Goal: Use online tool/utility: Utilize a website feature to perform a specific function

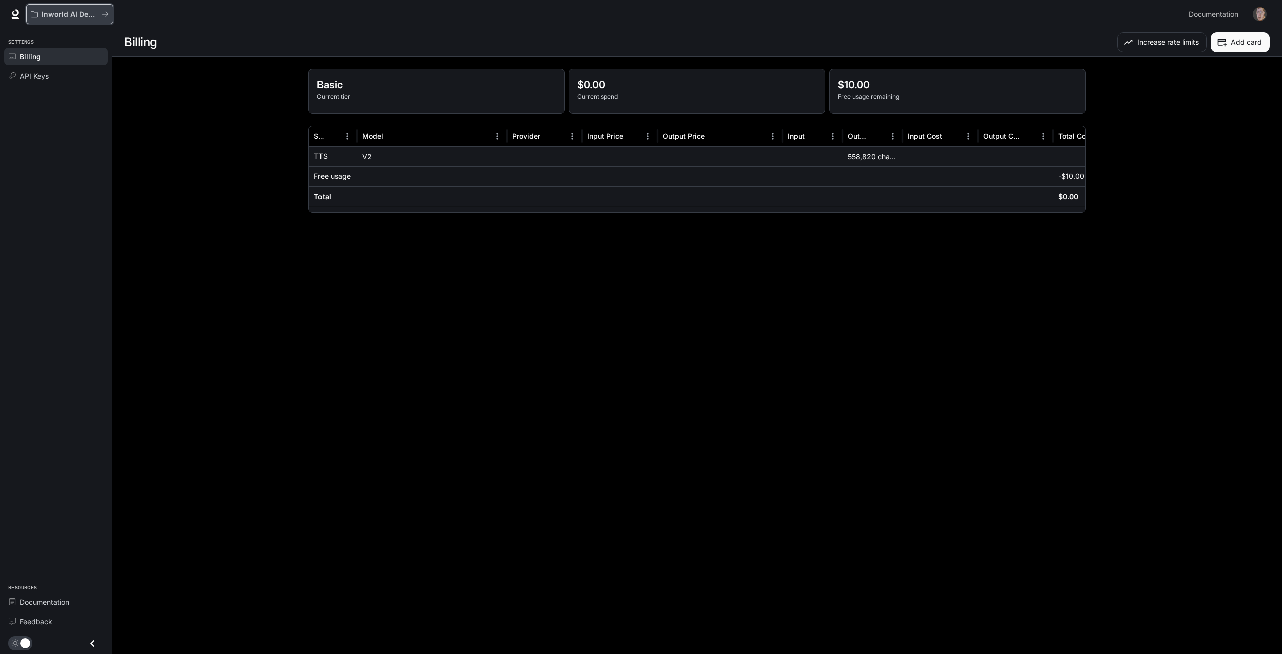
click at [39, 11] on div "Inworld AI Demos" at bounding box center [66, 14] width 71 height 9
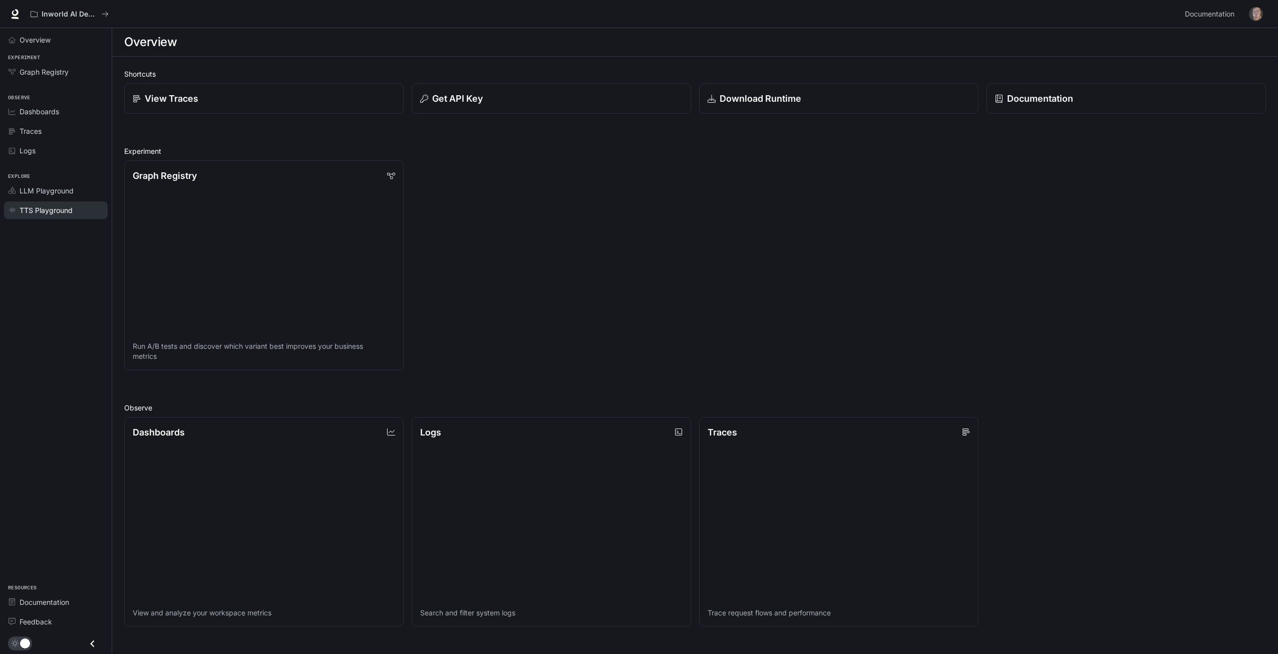
click at [68, 217] on link "TTS Playground" at bounding box center [56, 210] width 104 height 18
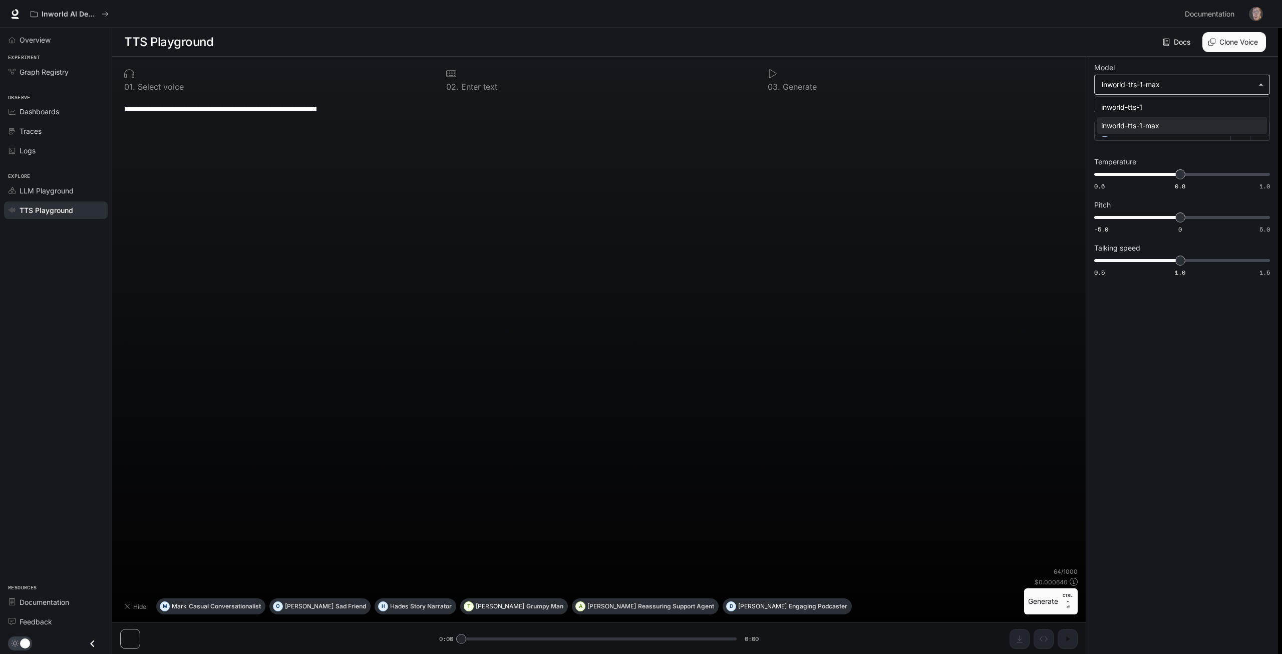
click at [1143, 87] on body "**********" at bounding box center [641, 327] width 1282 height 654
click at [1130, 153] on div at bounding box center [641, 327] width 1282 height 654
click at [1136, 129] on div "[PERSON_NAME]" at bounding box center [1162, 131] width 137 height 20
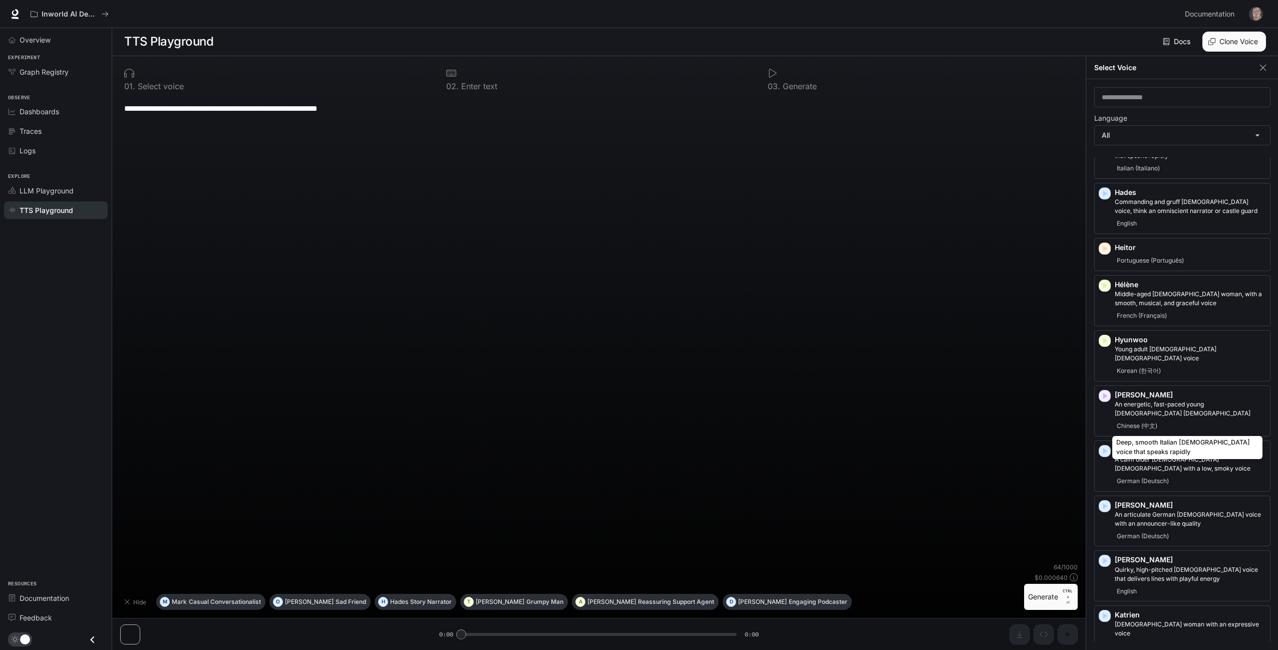
scroll to position [902, 0]
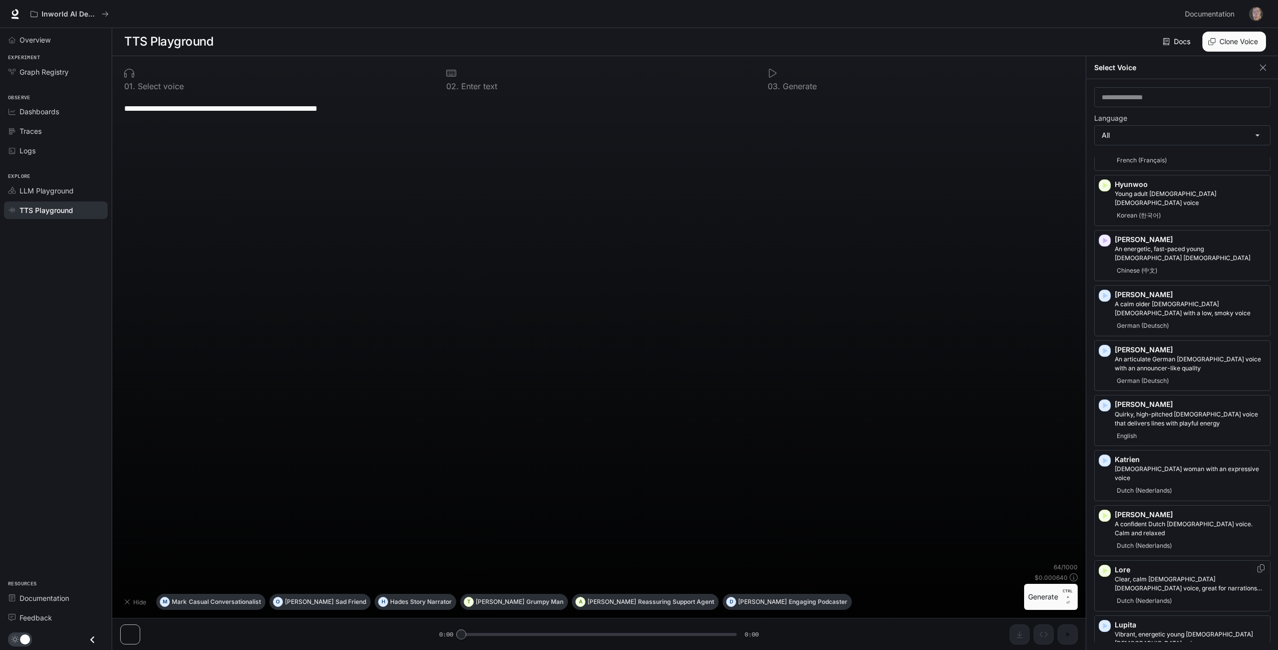
click at [1197, 594] on div "Dutch (Nederlands)" at bounding box center [1190, 600] width 151 height 12
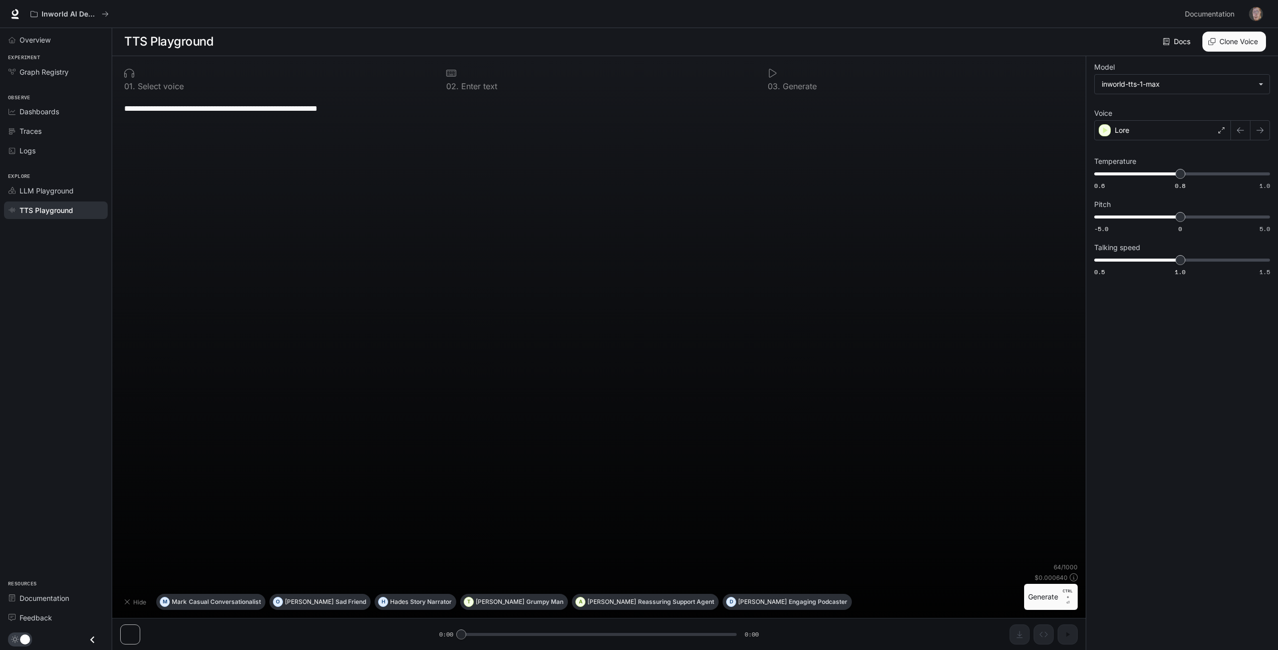
scroll to position [1, 0]
click at [704, 230] on div "**********" at bounding box center [599, 331] width 958 height 470
click at [1043, 594] on button "Generate CTRL + ⏎" at bounding box center [1051, 600] width 54 height 26
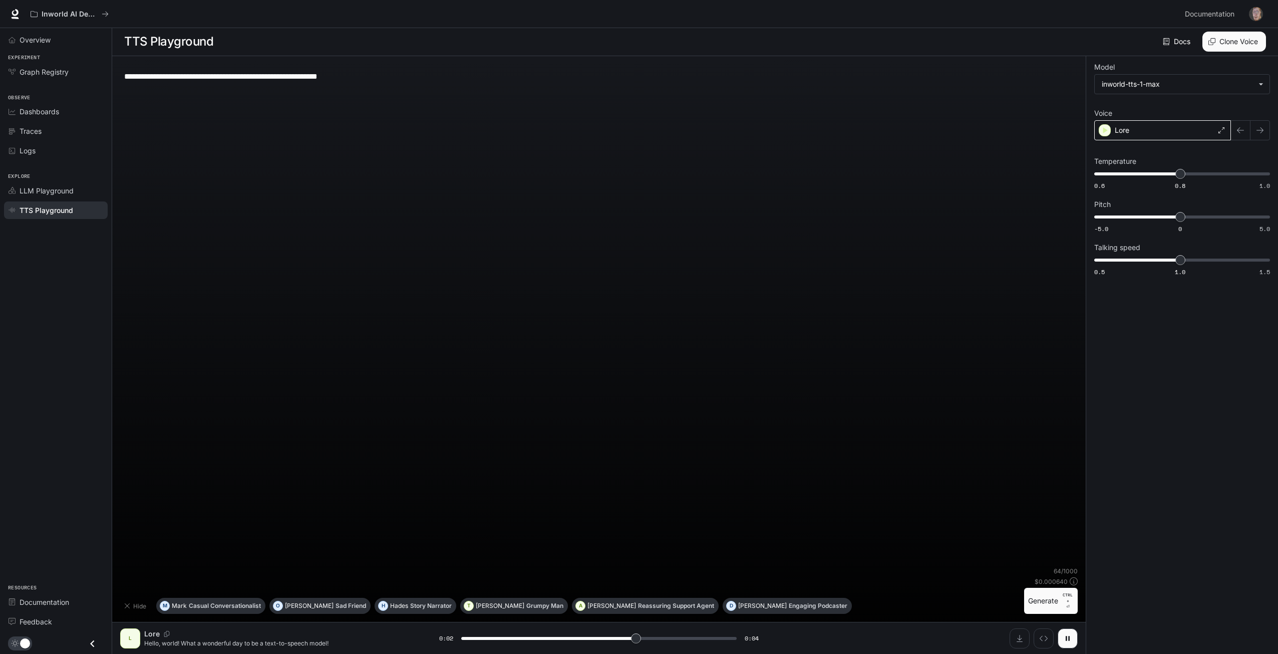
click at [1167, 126] on div "Lore" at bounding box center [1162, 130] width 137 height 20
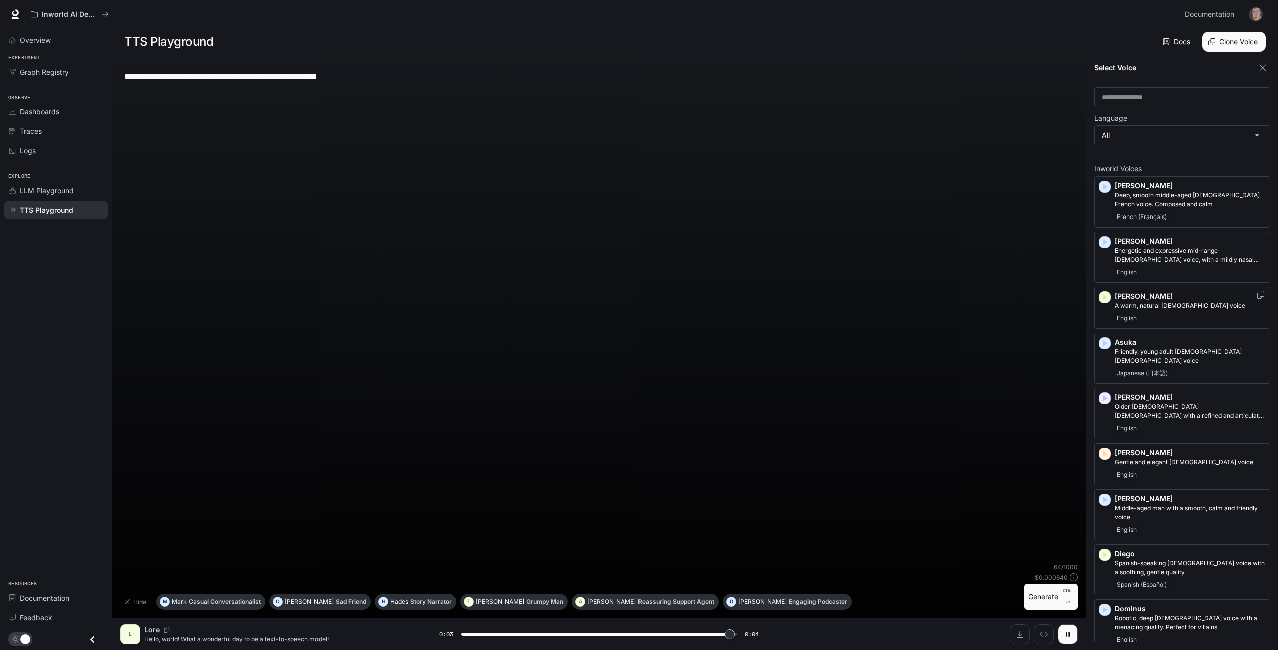
scroll to position [0, 0]
type input "*"
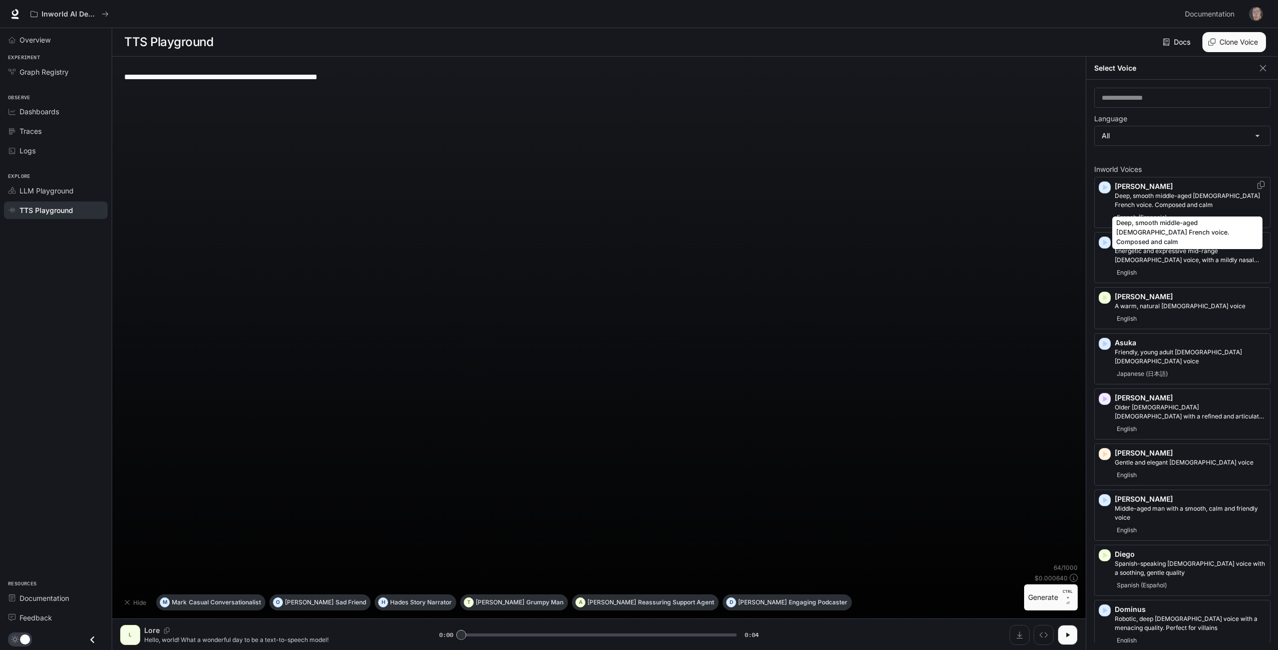
click at [1187, 214] on div "Deep, smooth middle-aged [DEMOGRAPHIC_DATA] French voice. Composed and calm" at bounding box center [1187, 229] width 152 height 41
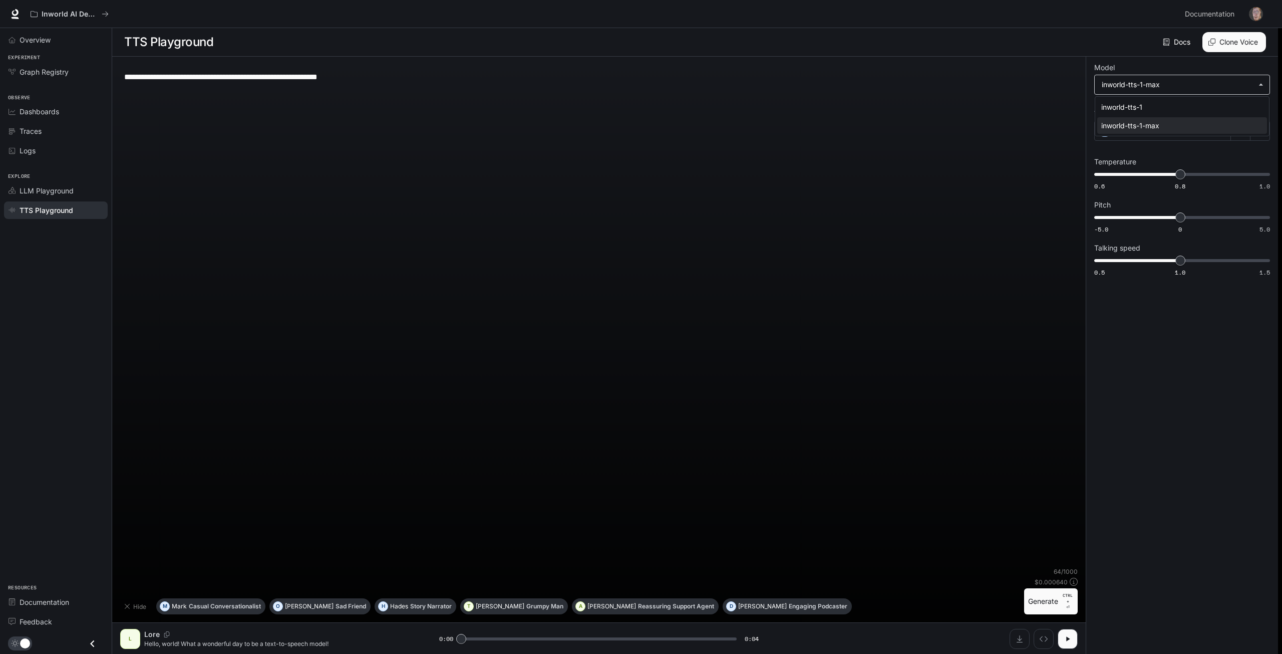
click at [1167, 84] on body "**********" at bounding box center [641, 327] width 1282 height 654
drag, startPoint x: 1148, startPoint y: 150, endPoint x: 1148, endPoint y: 131, distance: 19.0
click at [1148, 150] on div at bounding box center [641, 327] width 1282 height 654
click at [1189, 132] on div "[PERSON_NAME]" at bounding box center [1162, 131] width 137 height 20
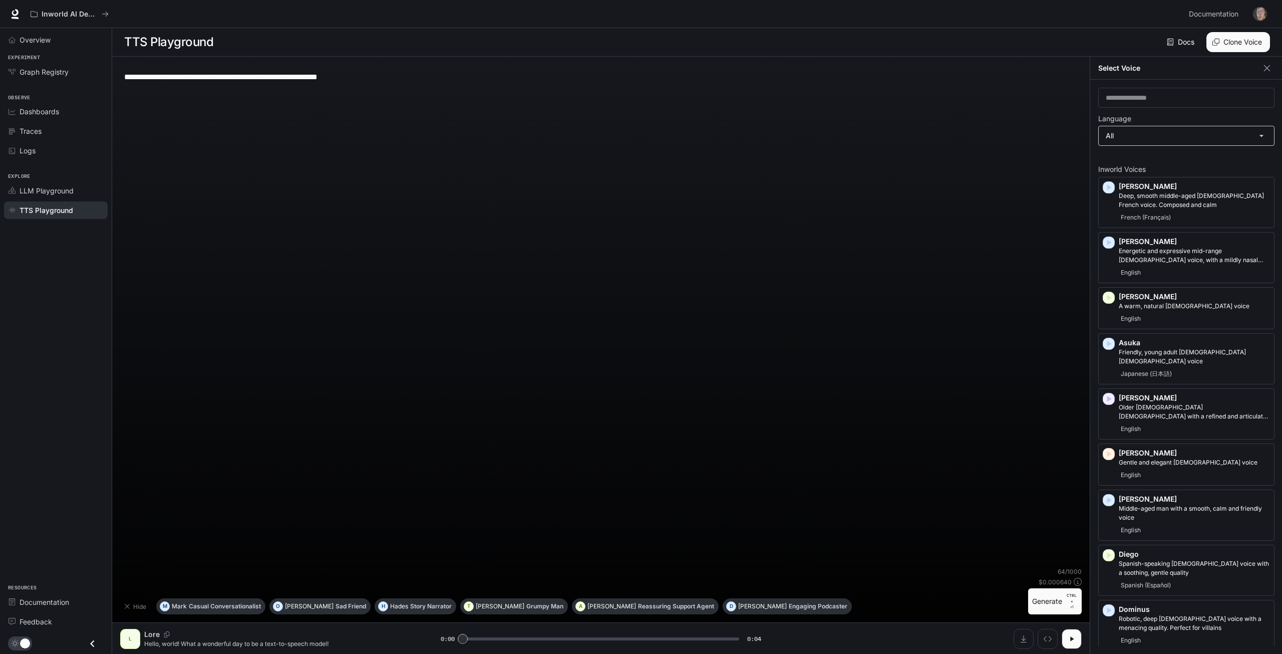
click at [1170, 137] on body "**********" at bounding box center [641, 327] width 1282 height 654
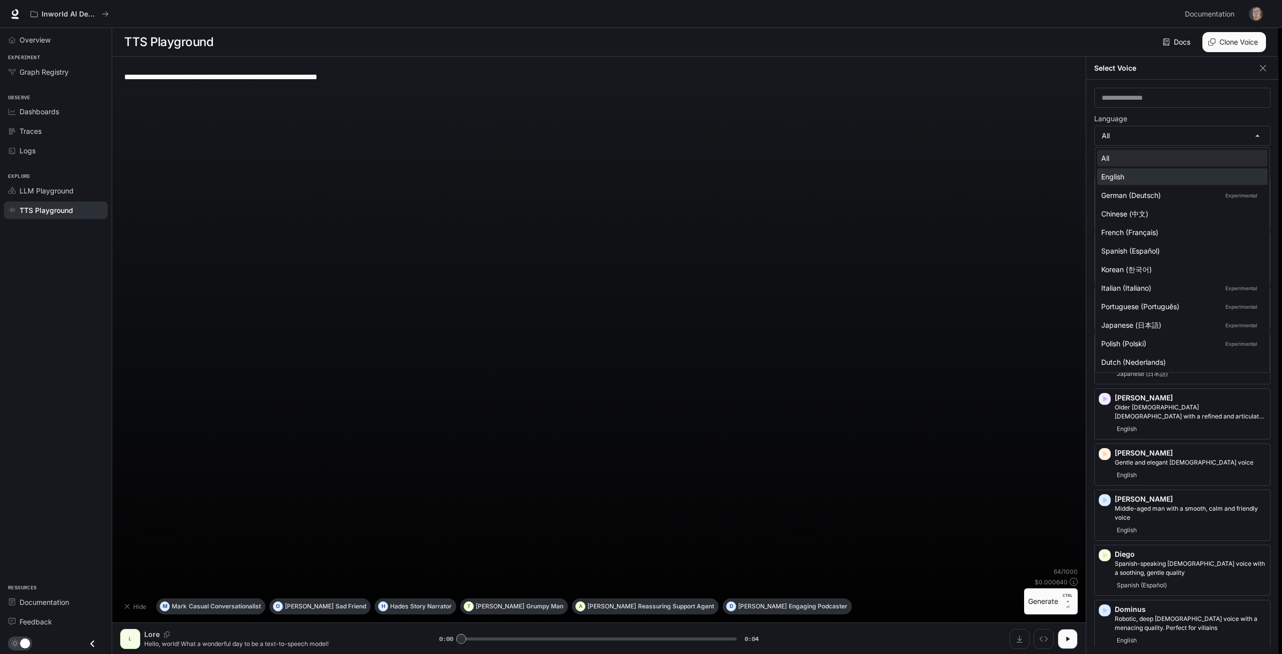
click at [1165, 169] on li "English" at bounding box center [1182, 176] width 170 height 17
type input "*****"
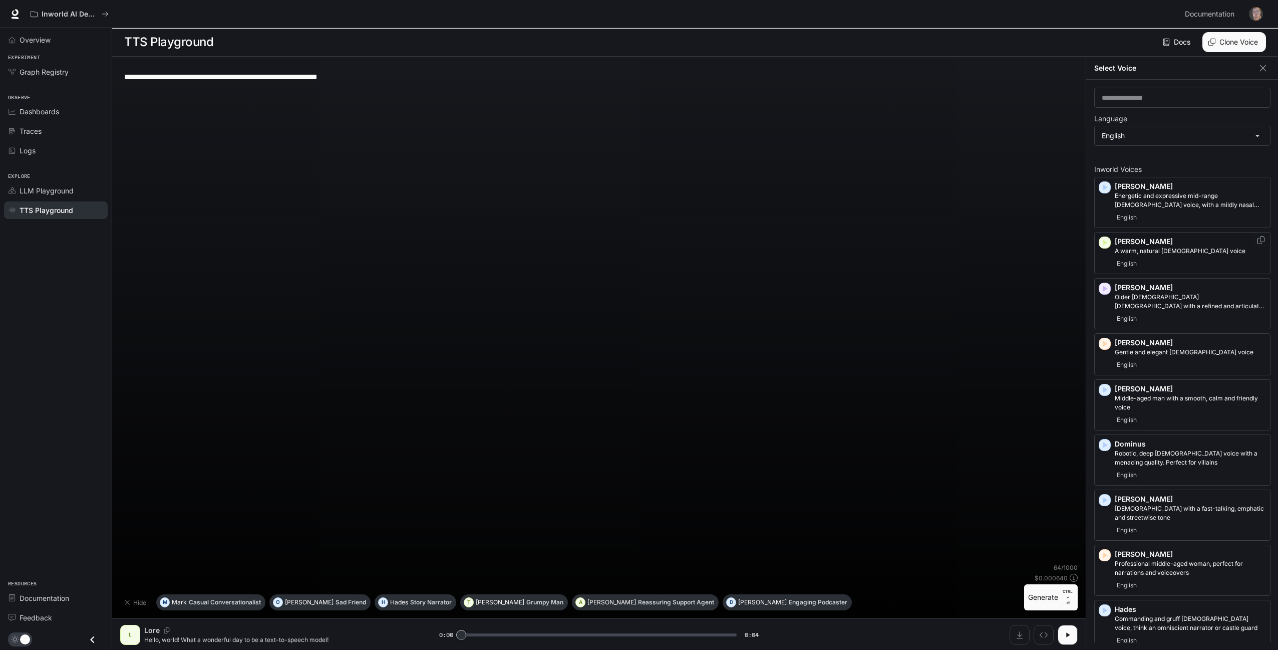
click at [1192, 264] on div "English" at bounding box center [1190, 263] width 151 height 12
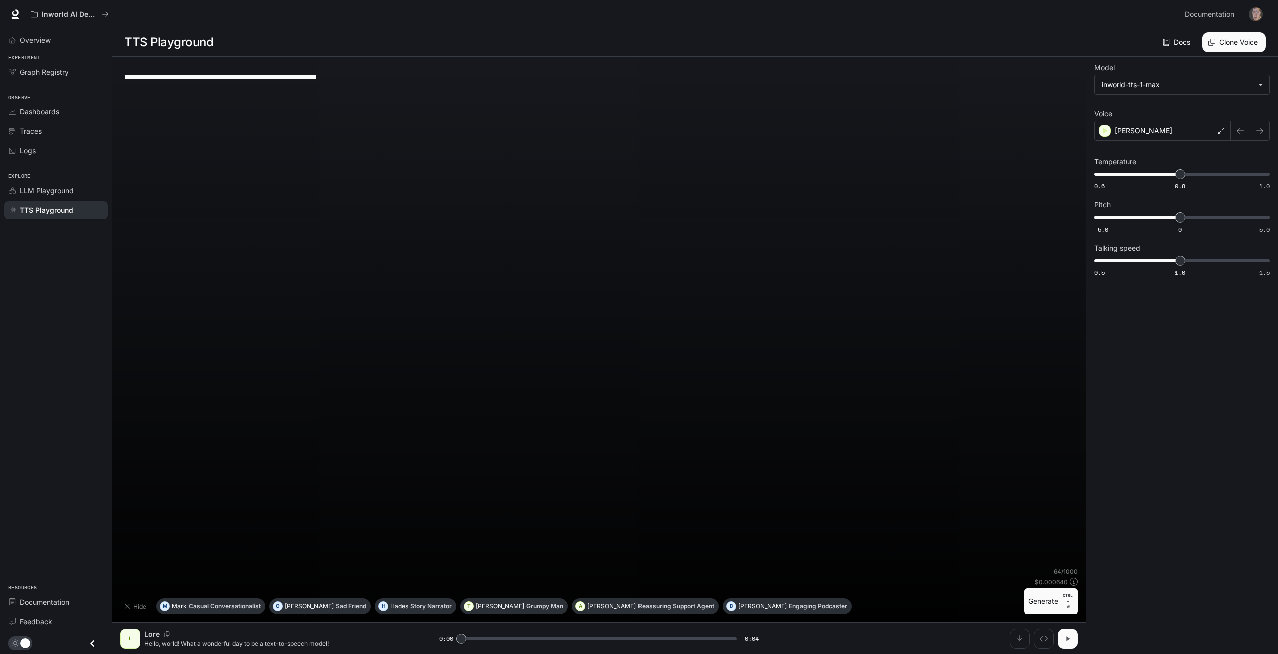
click at [1068, 633] on button "button" at bounding box center [1068, 639] width 20 height 20
click at [1052, 607] on button "Generate CTRL + ⏎" at bounding box center [1051, 601] width 54 height 26
type input "*"
type input "***"
drag, startPoint x: 1183, startPoint y: 263, endPoint x: 1170, endPoint y: 263, distance: 13.0
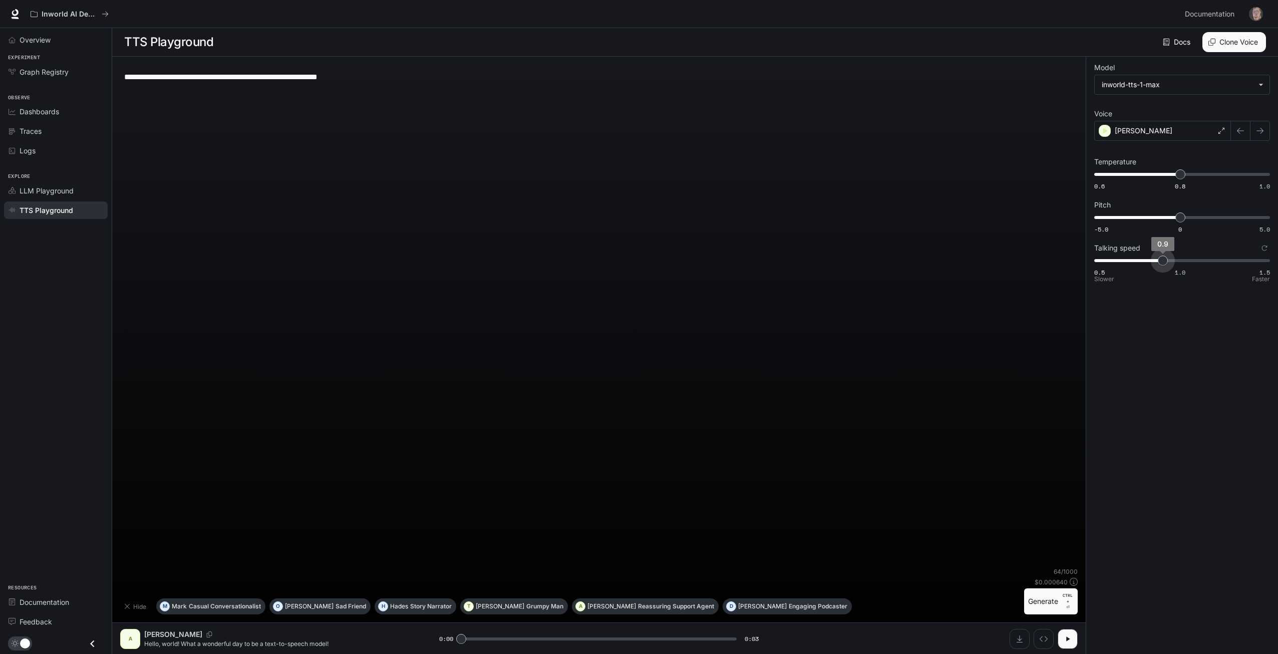
click at [1168, 263] on span "0.9" at bounding box center [1163, 260] width 10 height 10
click at [1046, 602] on button "Generate CTRL + ⏎" at bounding box center [1051, 601] width 54 height 26
type input "*"
drag, startPoint x: 1174, startPoint y: 172, endPoint x: 1165, endPoint y: 173, distance: 8.6
click at [1165, 173] on span "0.77" at bounding box center [1167, 174] width 10 height 10
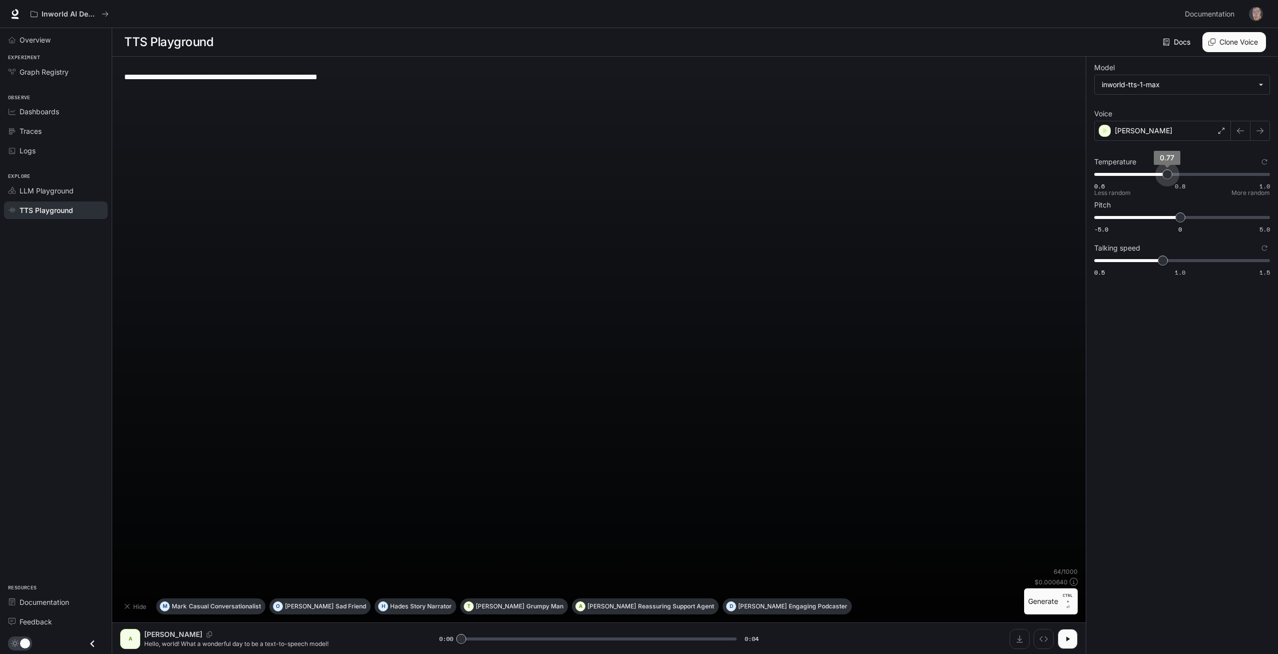
type input "****"
click at [1164, 173] on span "0.76" at bounding box center [1163, 174] width 10 height 10
click at [1057, 606] on button "Generate CTRL + ⏎" at bounding box center [1051, 601] width 54 height 26
click at [1178, 138] on div "[PERSON_NAME]" at bounding box center [1162, 131] width 137 height 20
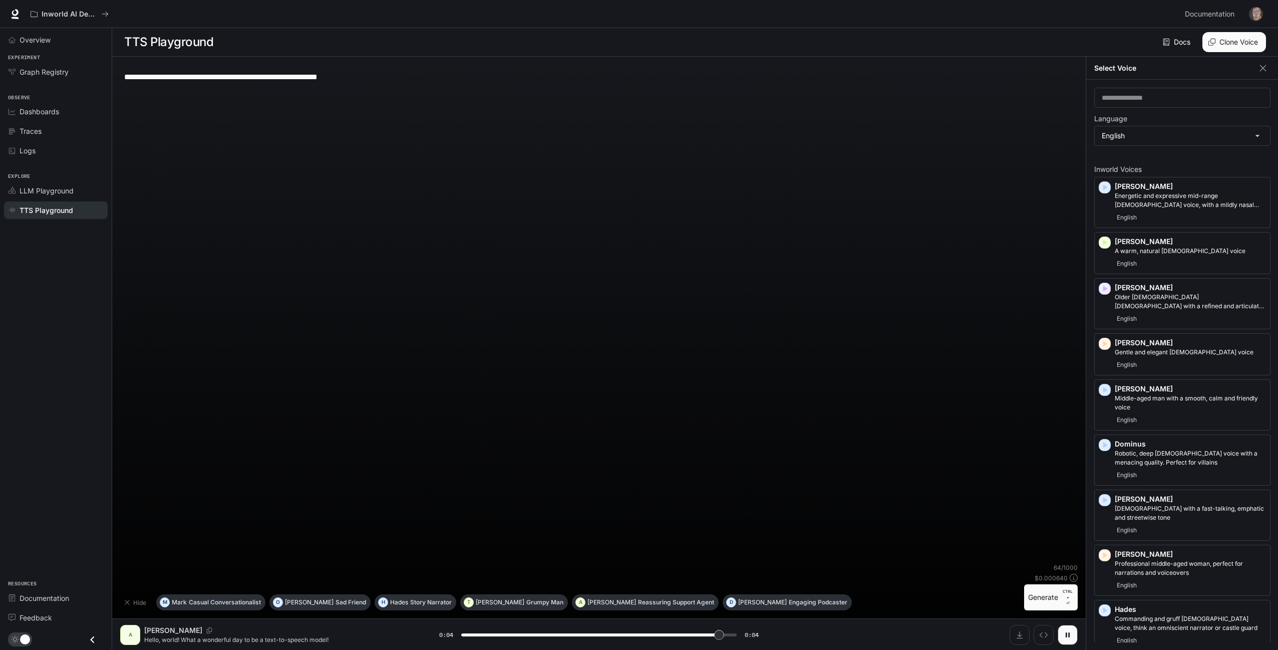
type input "*"
click at [837, 580] on div "Hide M [PERSON_NAME] Conversationalist O [PERSON_NAME] Sad Friend H Hades Story…" at bounding box center [599, 586] width 958 height 47
drag, startPoint x: 448, startPoint y: 77, endPoint x: 53, endPoint y: 98, distance: 395.7
click at [53, 98] on div "**********" at bounding box center [639, 325] width 1278 height 650
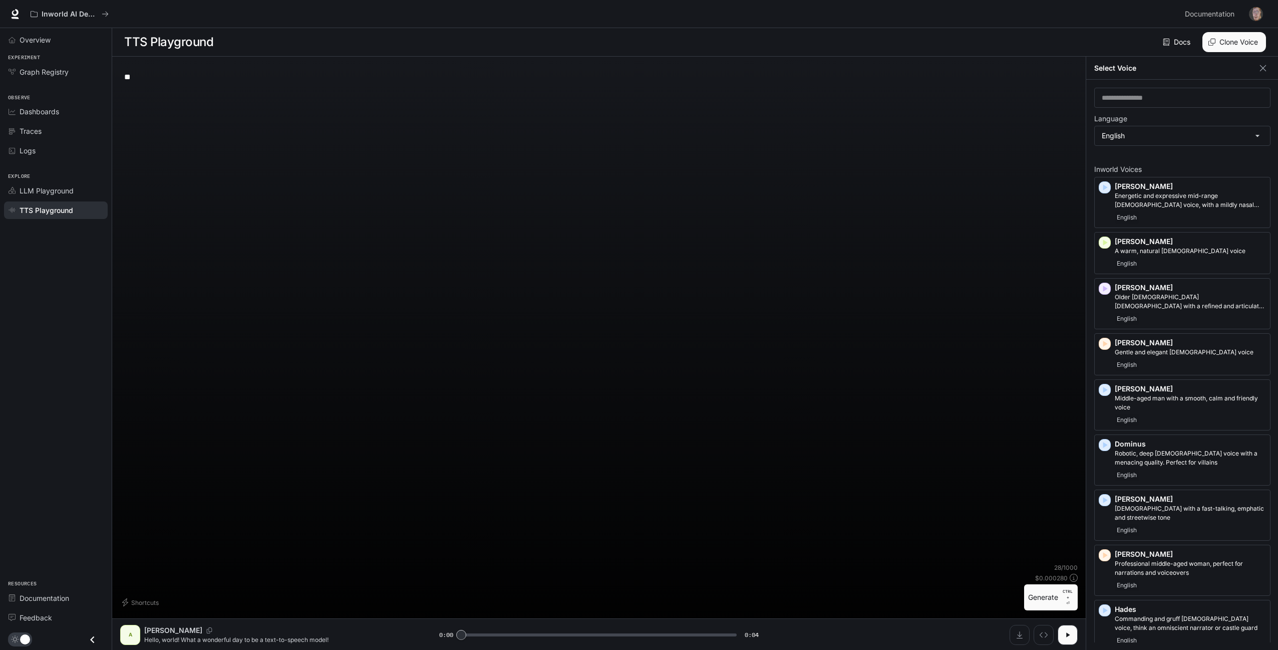
type textarea "*"
type textarea "**********"
click at [1035, 594] on button "Generate CTRL + ⏎" at bounding box center [1051, 597] width 54 height 26
click at [1015, 633] on button "Download audio" at bounding box center [1020, 635] width 20 height 20
click at [1175, 315] on div "English" at bounding box center [1190, 319] width 151 height 12
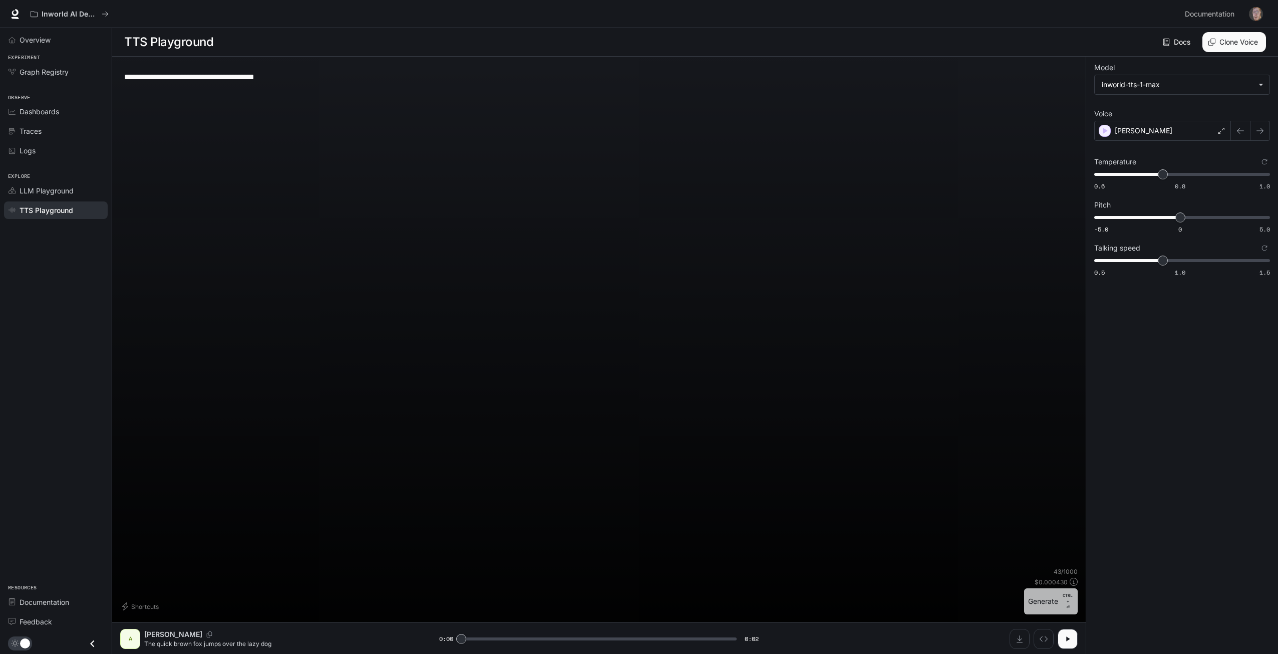
click at [1041, 599] on button "Generate CTRL + ⏎" at bounding box center [1051, 601] width 54 height 26
click at [1158, 134] on div "[PERSON_NAME]" at bounding box center [1162, 131] width 137 height 20
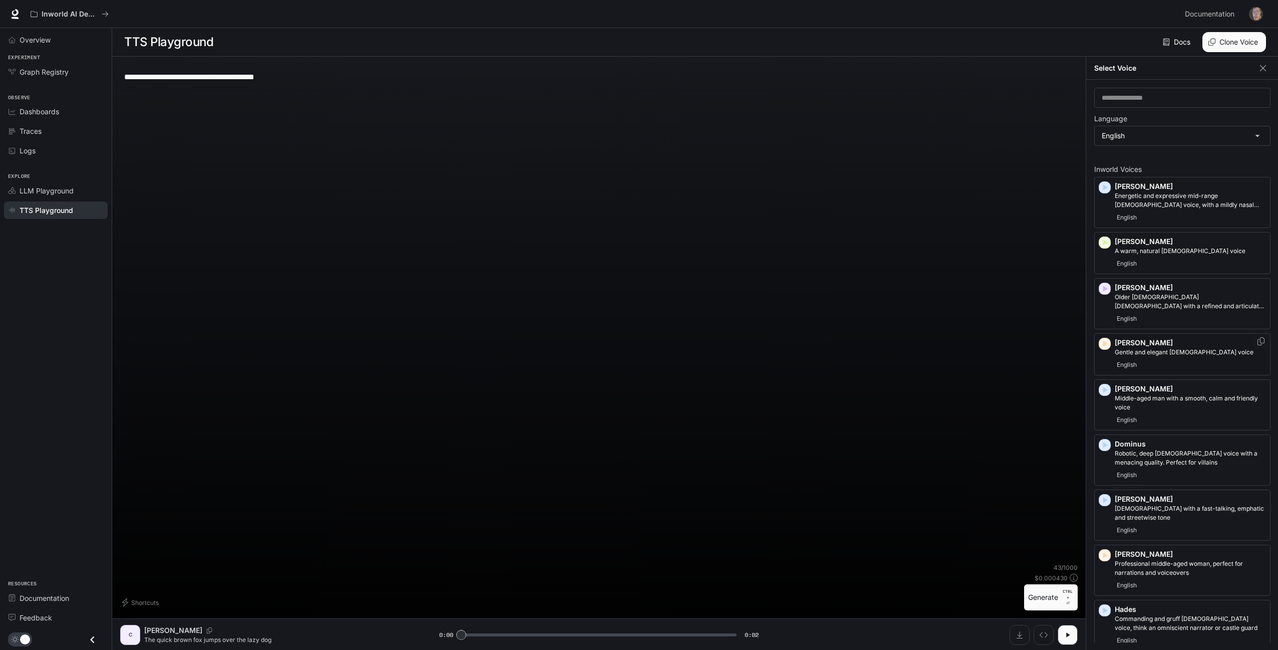
click at [1165, 339] on p "[PERSON_NAME]" at bounding box center [1190, 343] width 151 height 10
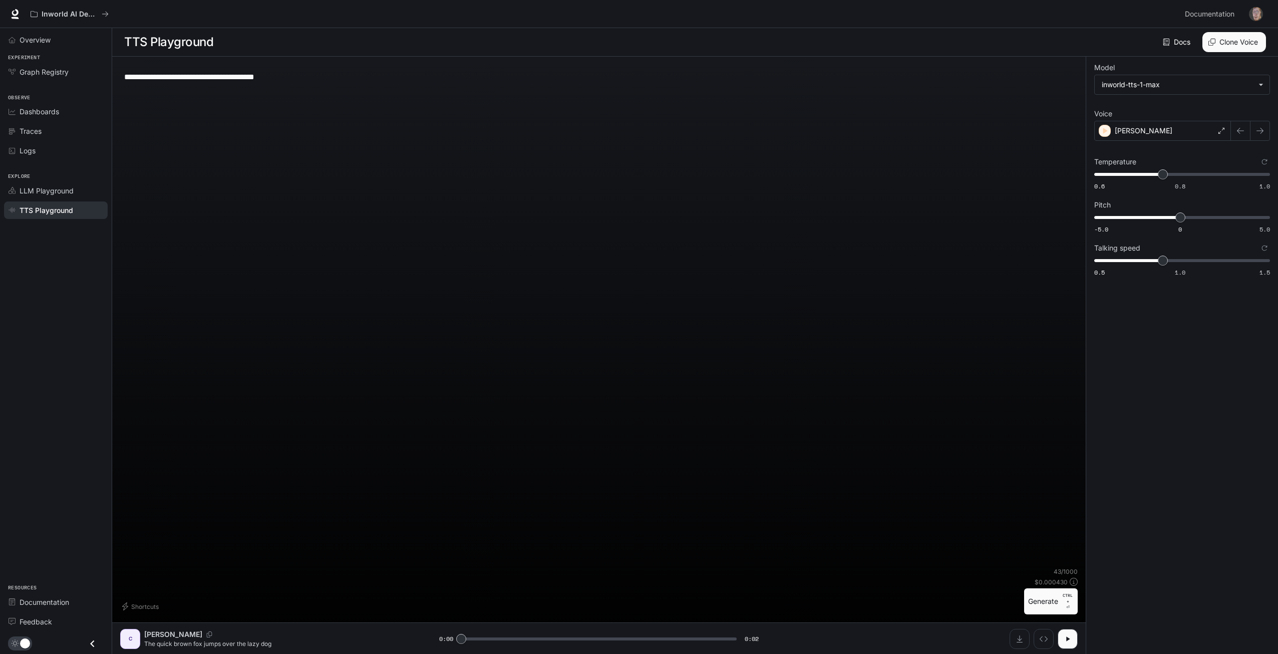
click at [1041, 609] on button "Generate CTRL + ⏎" at bounding box center [1051, 601] width 54 height 26
click at [1152, 130] on div "[PERSON_NAME]" at bounding box center [1162, 131] width 137 height 20
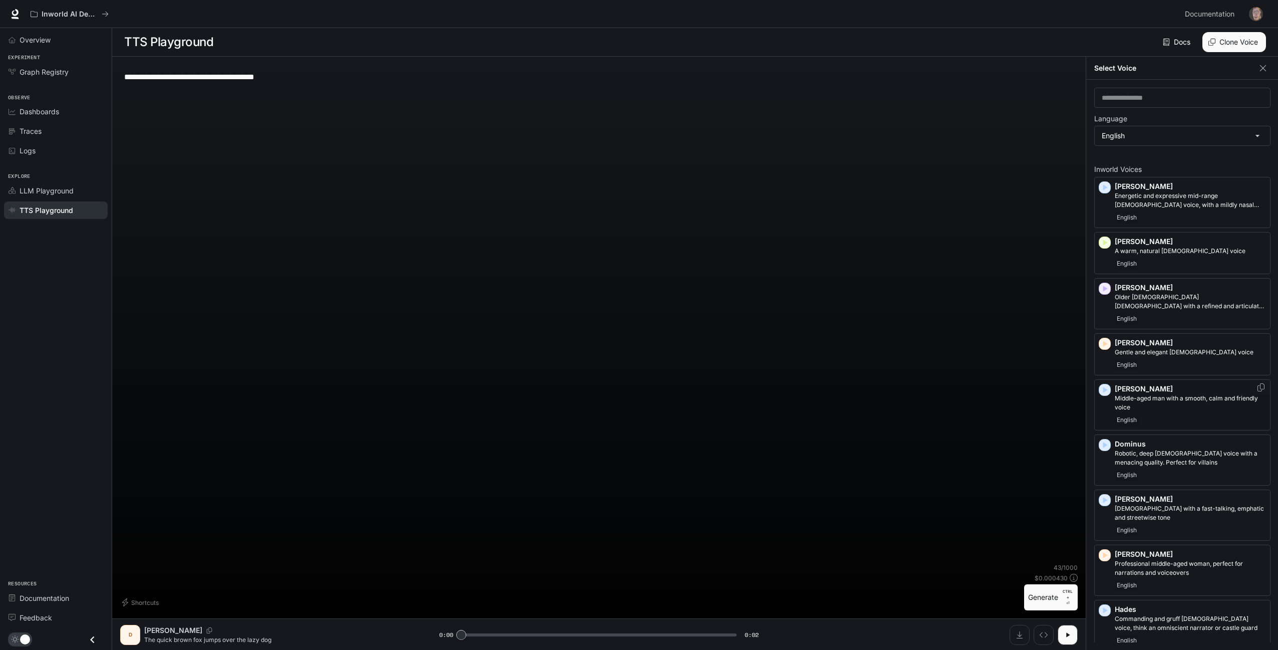
click at [1205, 419] on div "English" at bounding box center [1190, 420] width 151 height 12
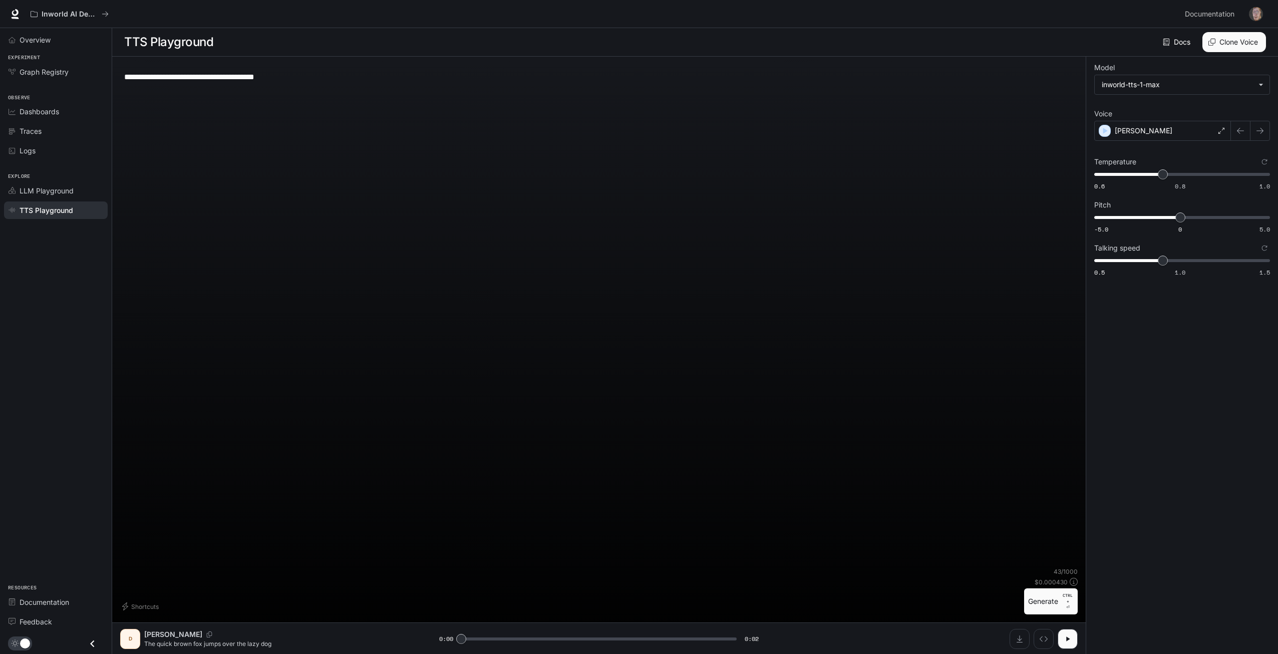
click at [1040, 591] on button "Generate CTRL + ⏎" at bounding box center [1051, 601] width 54 height 26
click at [1151, 131] on div "[PERSON_NAME]" at bounding box center [1162, 131] width 137 height 20
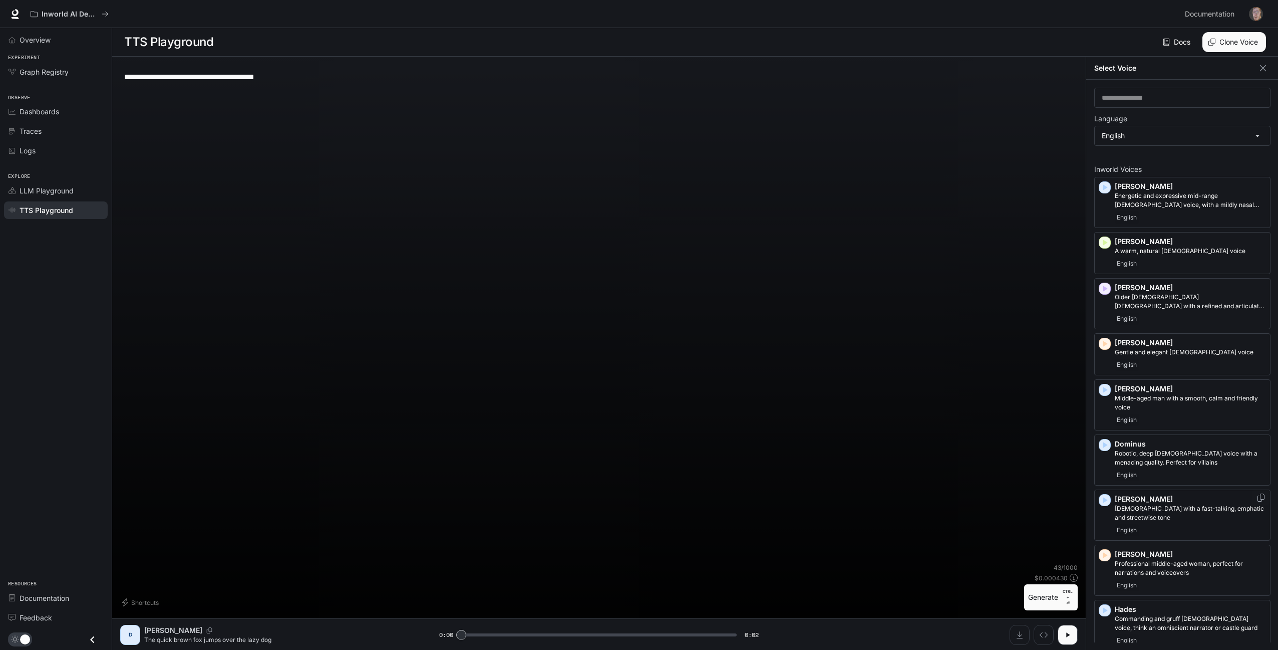
click at [1162, 534] on div "English" at bounding box center [1190, 530] width 151 height 12
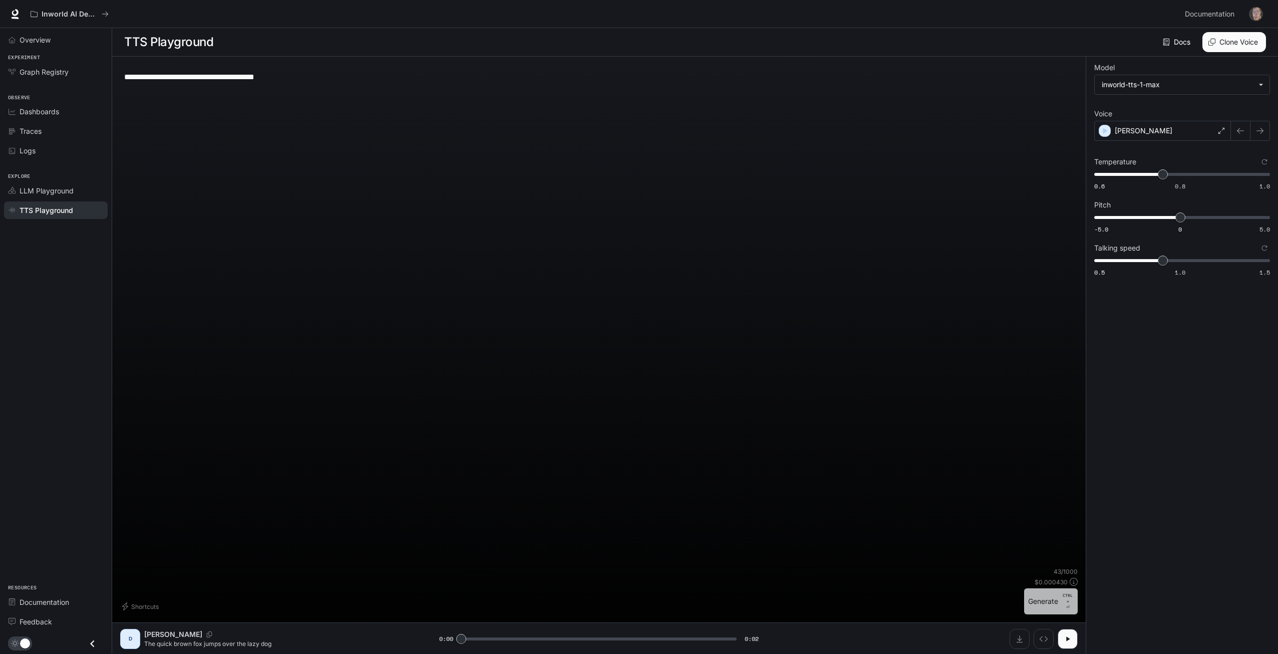
click at [1052, 603] on button "Generate CTRL + ⏎" at bounding box center [1051, 601] width 54 height 26
click at [1153, 133] on div "[PERSON_NAME]" at bounding box center [1162, 131] width 137 height 20
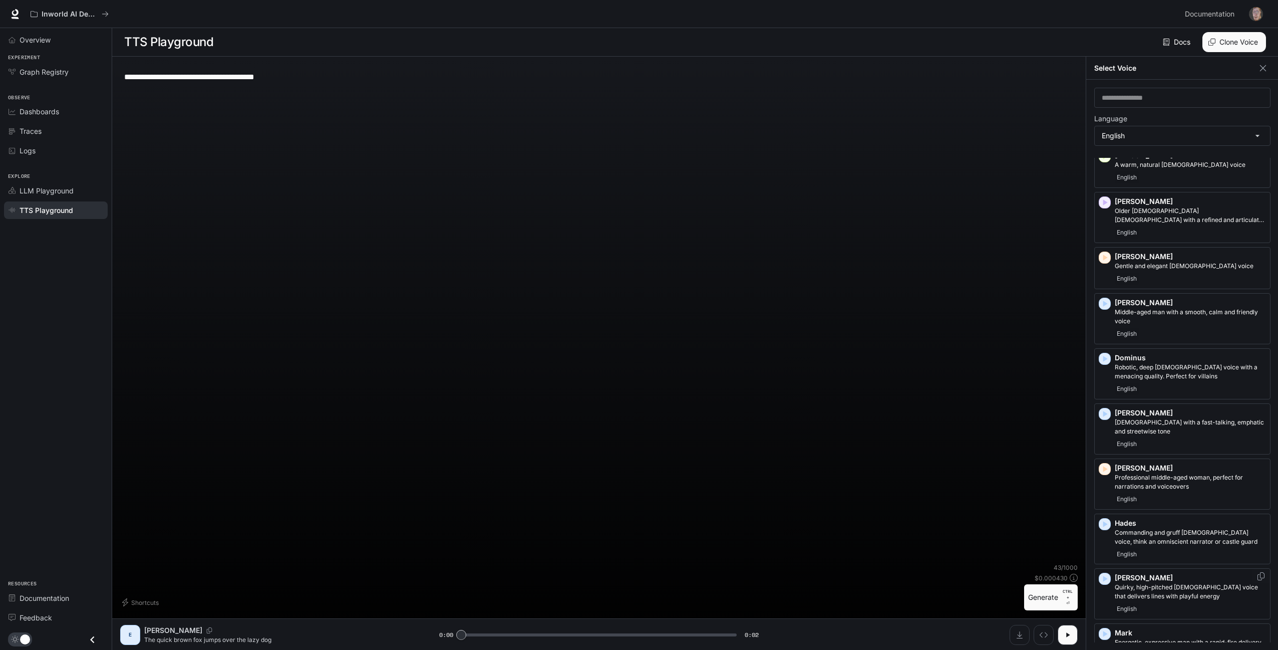
scroll to position [100, 0]
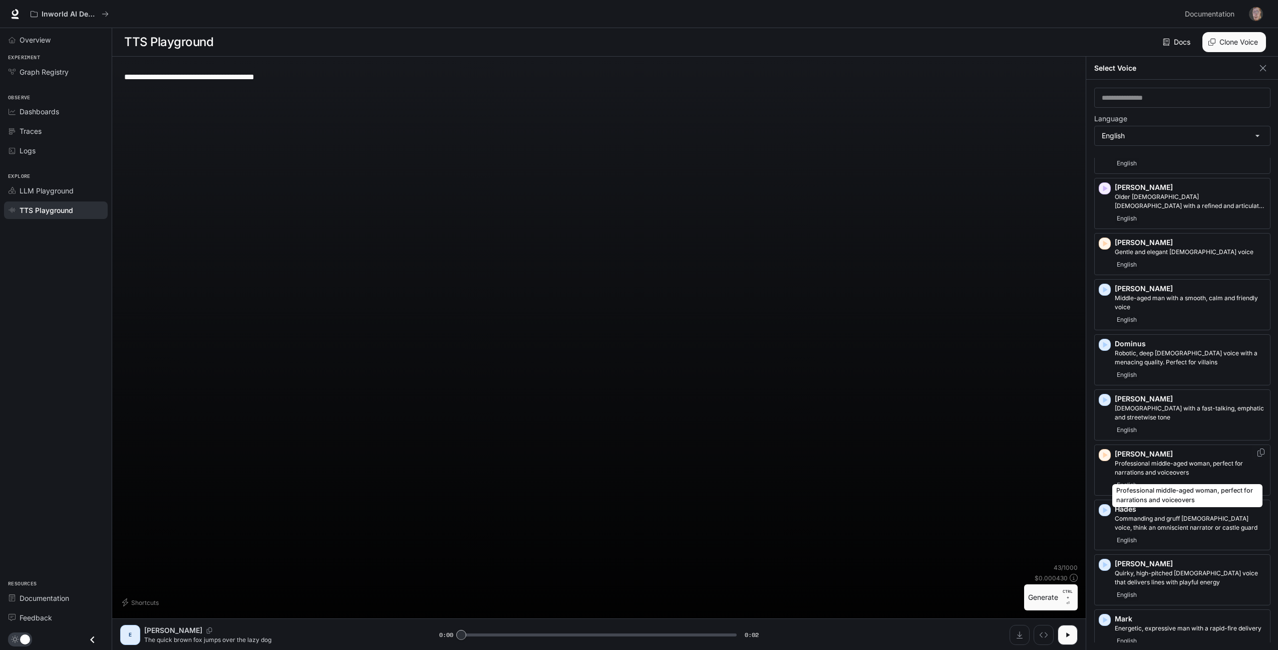
click at [1184, 472] on p "Professional middle-aged woman, perfect for narrations and voiceovers" at bounding box center [1190, 468] width 151 height 18
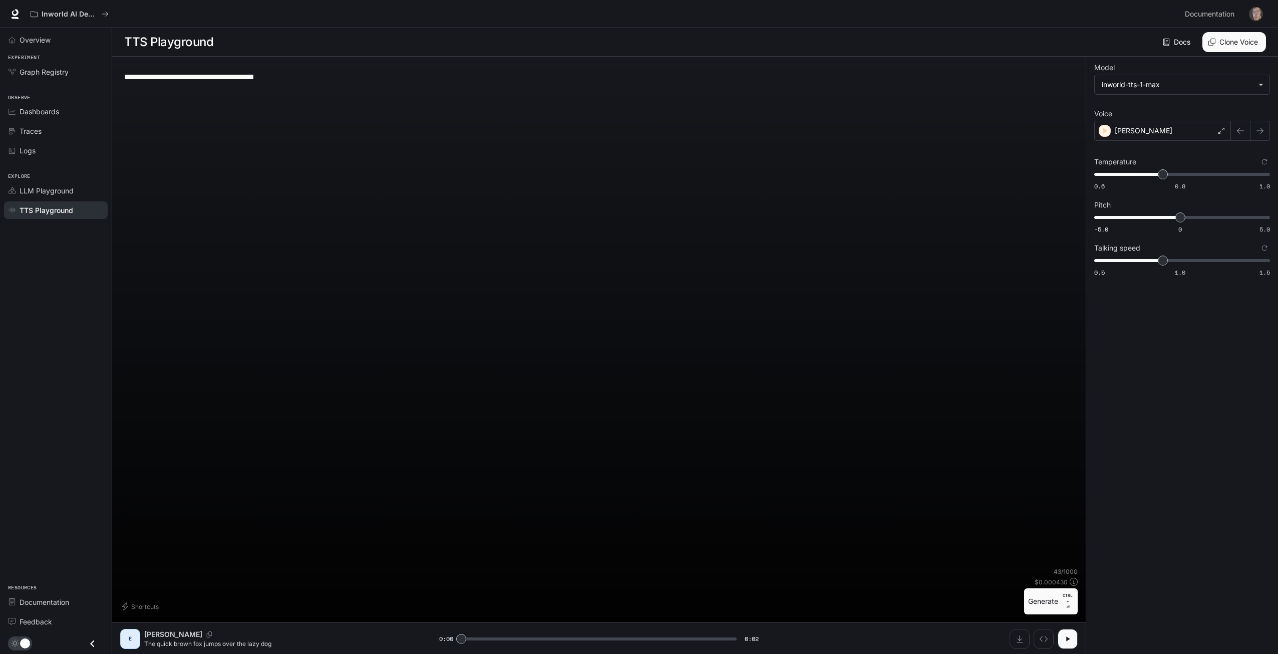
click at [1049, 602] on button "Generate CTRL + ⏎" at bounding box center [1051, 601] width 54 height 26
type input "*"
type input "***"
drag, startPoint x: 1164, startPoint y: 175, endPoint x: 1181, endPoint y: 176, distance: 17.6
click at [1181, 176] on span "0.8" at bounding box center [1180, 174] width 10 height 10
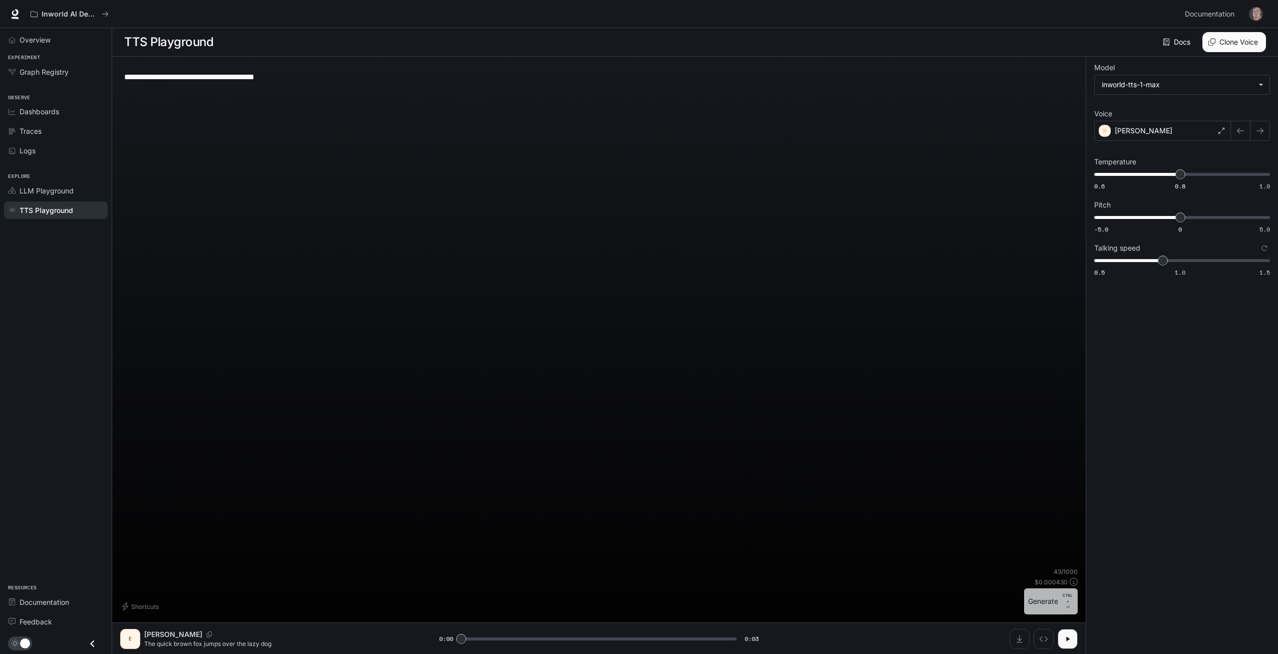
click at [1056, 605] on button "Generate CTRL + ⏎" at bounding box center [1051, 601] width 54 height 26
click at [1162, 133] on div "[PERSON_NAME]" at bounding box center [1162, 131] width 137 height 20
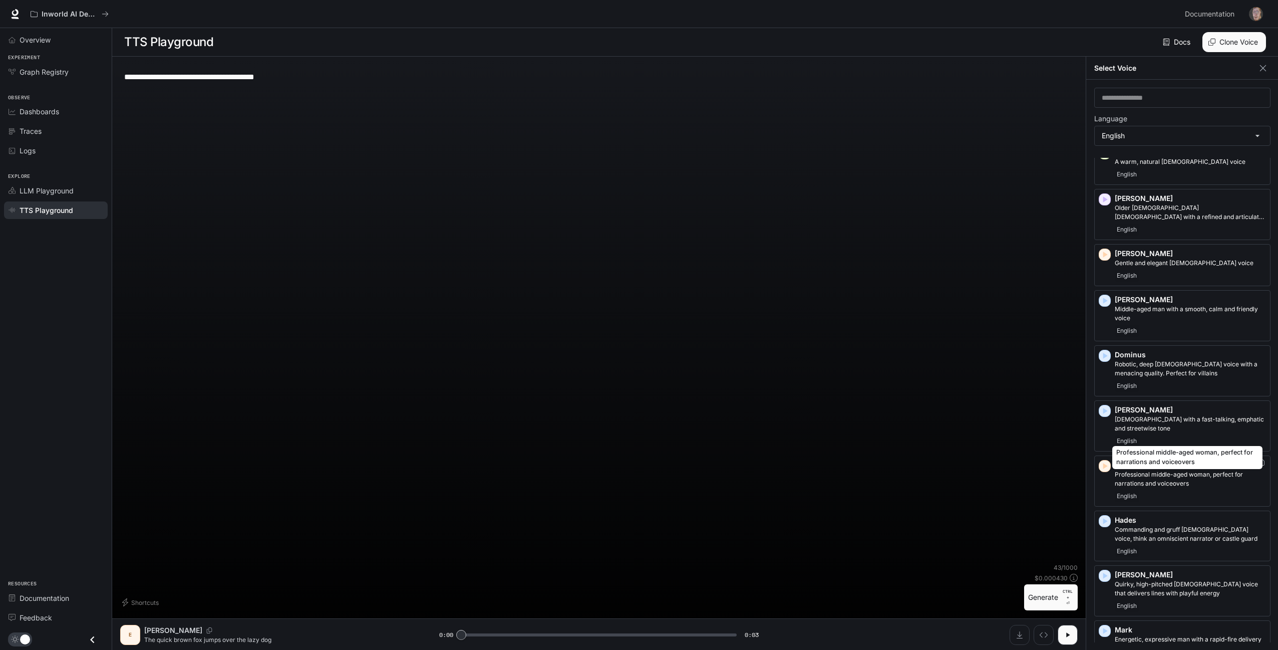
scroll to position [150, 0]
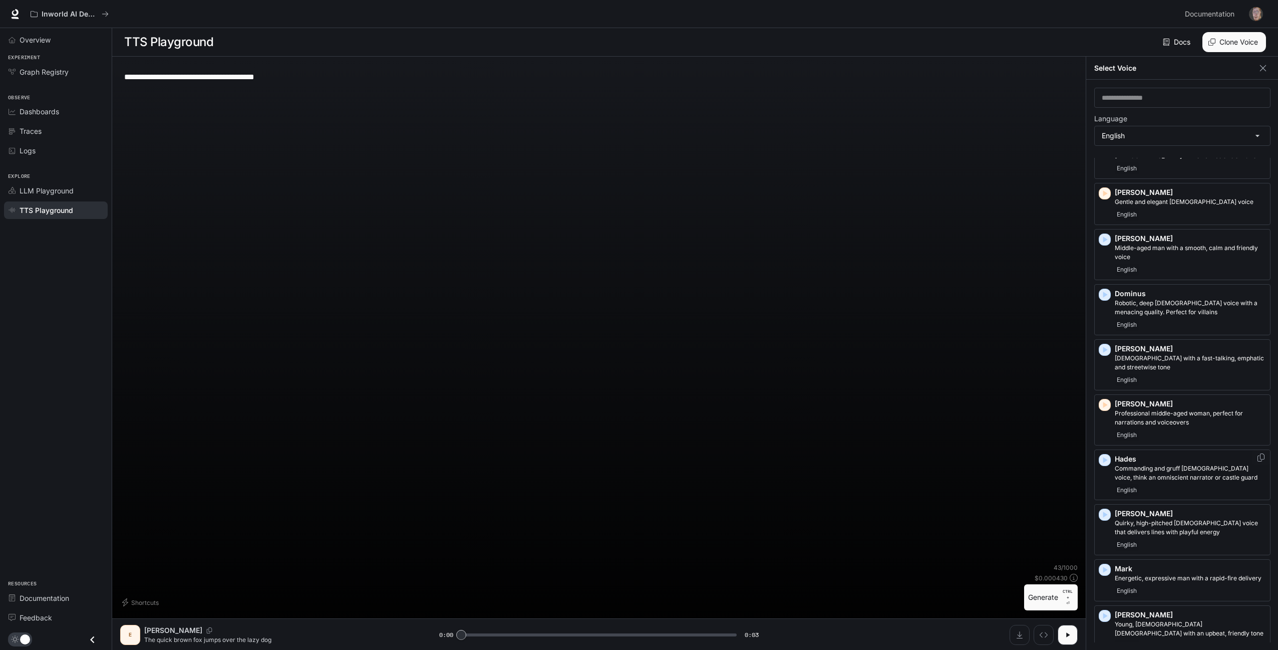
click at [1198, 488] on div "English" at bounding box center [1190, 490] width 151 height 12
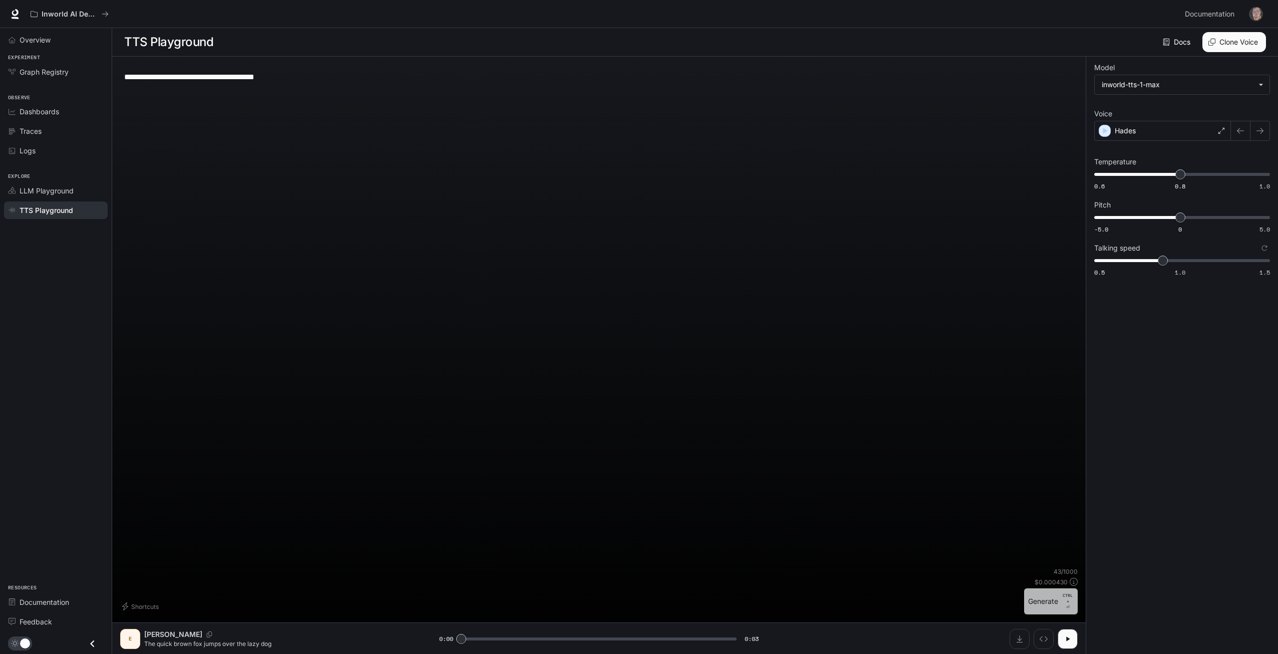
click at [1043, 601] on button "Generate CTRL + ⏎" at bounding box center [1051, 601] width 54 height 26
type input "*"
type input "***"
drag, startPoint x: 1186, startPoint y: 224, endPoint x: 1133, endPoint y: 333, distance: 120.7
click at [1199, 222] on span "1.1" at bounding box center [1199, 217] width 10 height 10
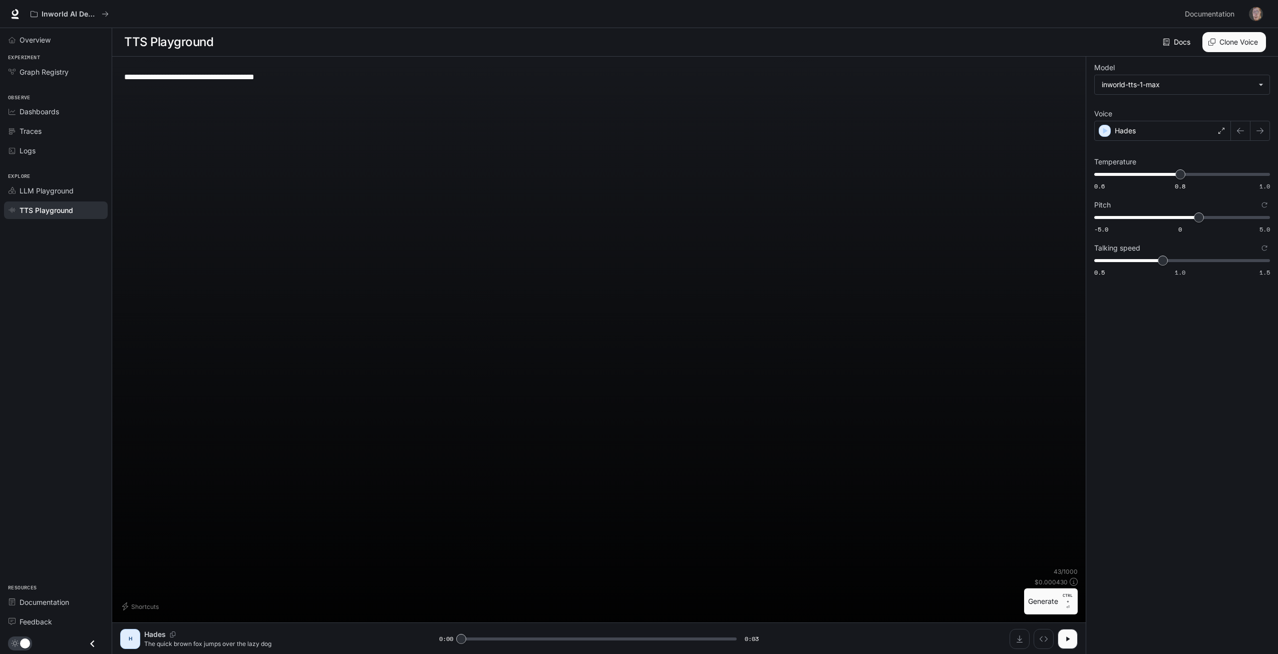
click at [1049, 597] on button "Generate CTRL + ⏎" at bounding box center [1051, 601] width 54 height 26
type input "*"
type input "***"
drag, startPoint x: 1196, startPoint y: 217, endPoint x: 1185, endPoint y: 218, distance: 11.1
click at [1185, 218] on span "0.3" at bounding box center [1185, 217] width 10 height 10
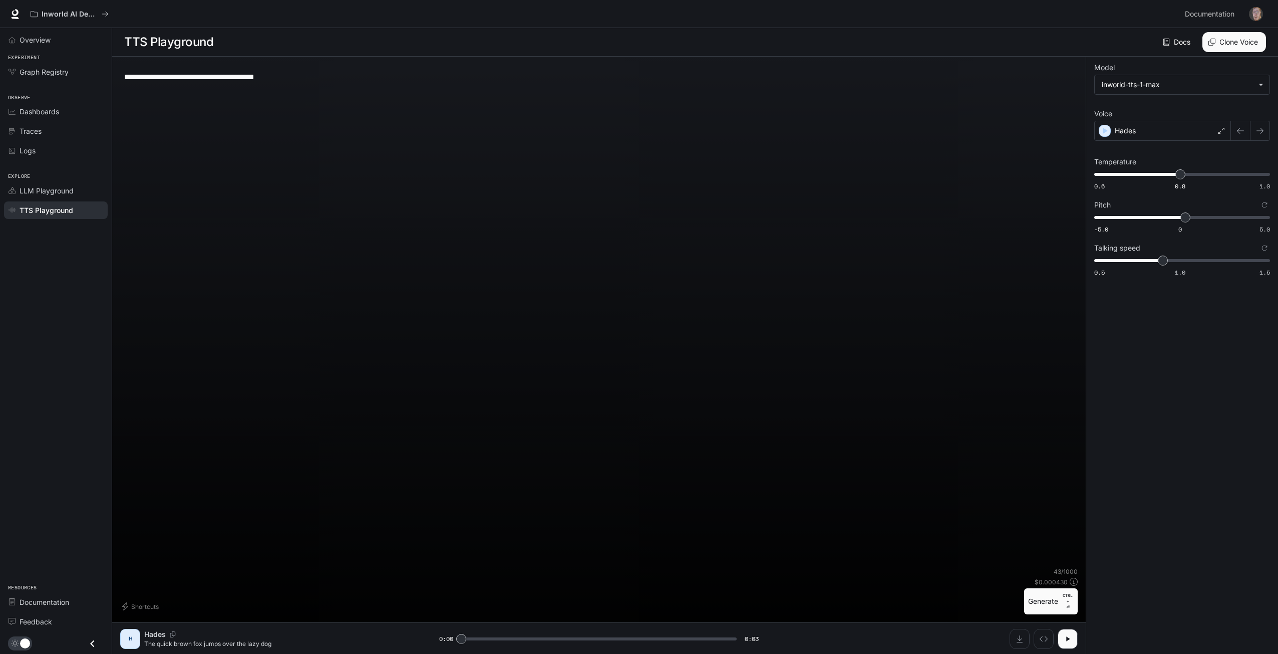
click at [1046, 604] on button "Generate CTRL + ⏎" at bounding box center [1051, 601] width 54 height 26
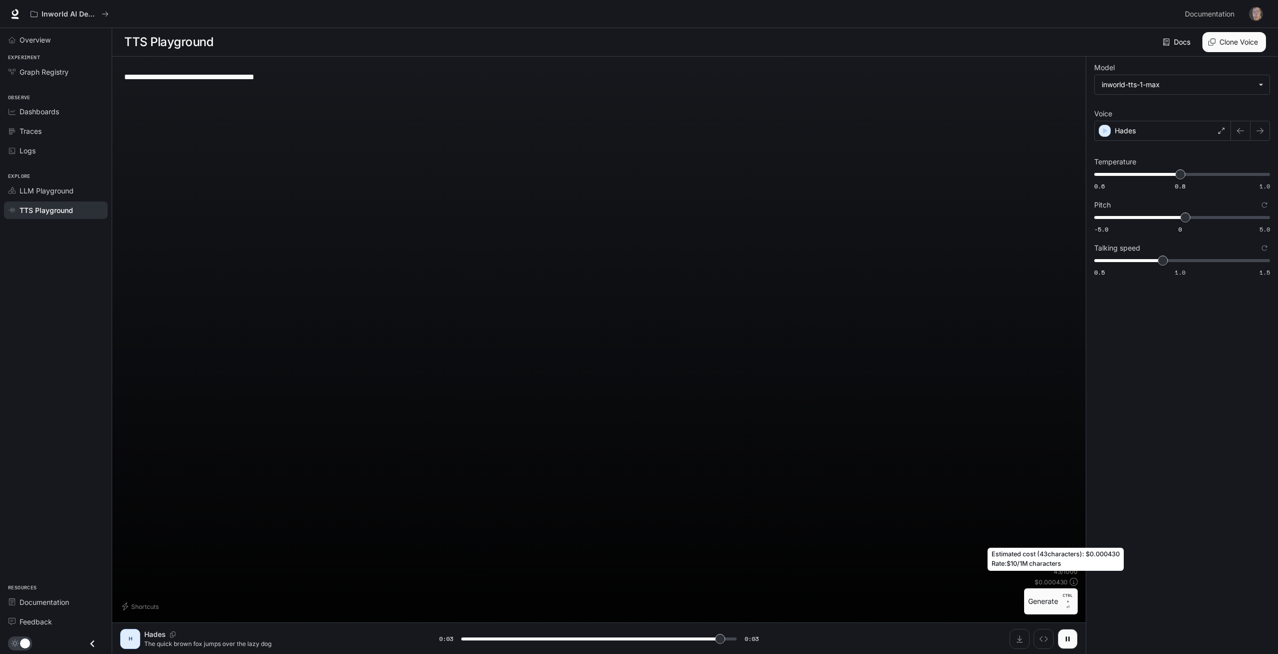
type input "*"
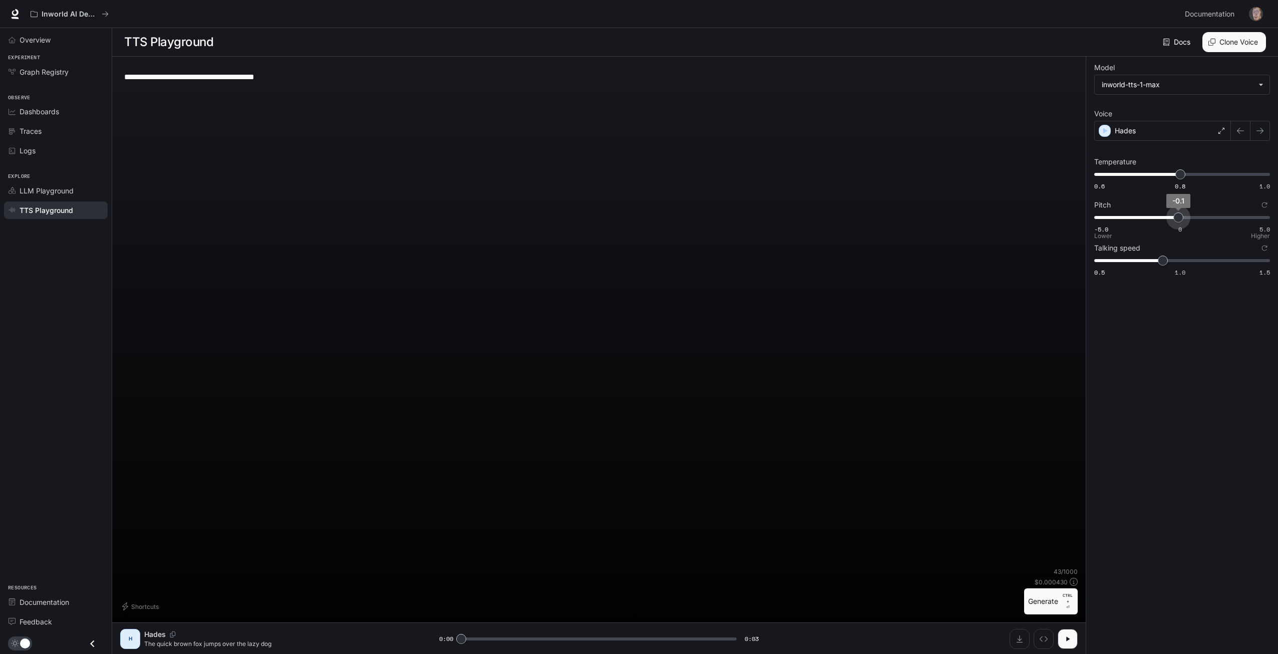
type input "*"
drag, startPoint x: 1188, startPoint y: 215, endPoint x: 1180, endPoint y: 218, distance: 7.9
click at [1180, 218] on span "0" at bounding box center [1180, 217] width 10 height 10
type input "*"
drag, startPoint x: 1169, startPoint y: 266, endPoint x: 1176, endPoint y: 265, distance: 7.0
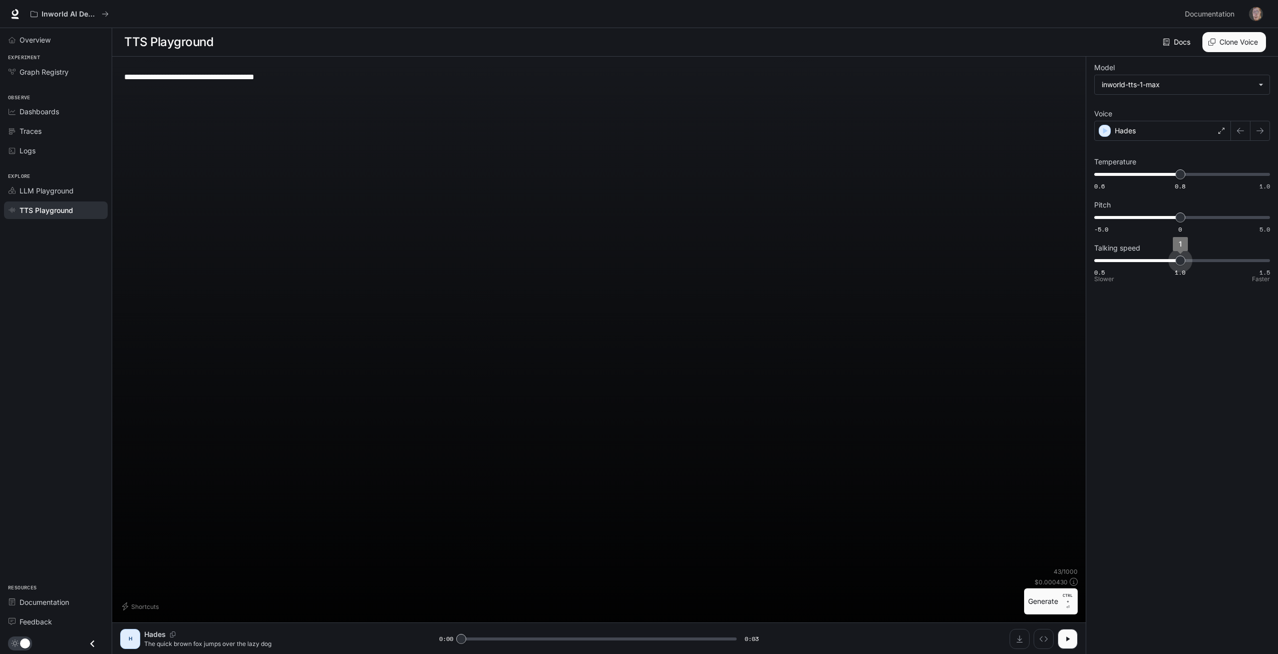
click at [1176, 265] on span "1" at bounding box center [1180, 260] width 10 height 10
click at [1053, 604] on button "Generate CTRL + ⏎" at bounding box center [1051, 601] width 54 height 26
click at [1023, 644] on button "Download audio" at bounding box center [1020, 639] width 20 height 20
click at [1159, 137] on div "Hades" at bounding box center [1162, 131] width 137 height 20
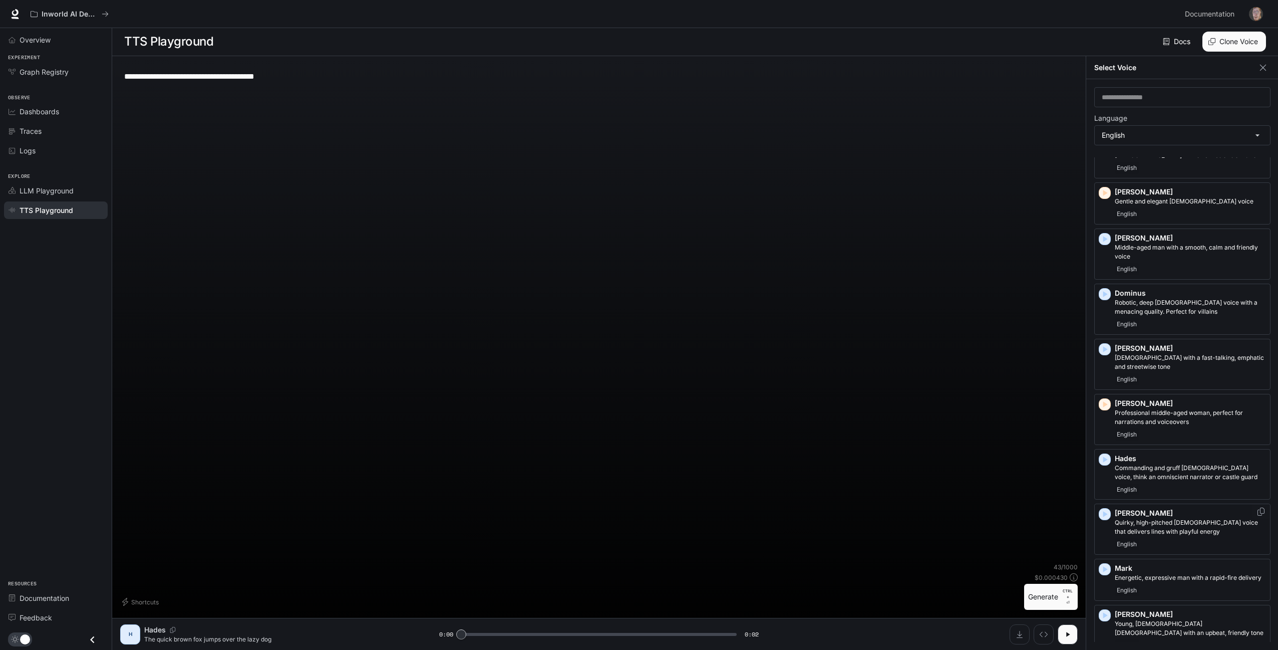
click at [1177, 540] on div "English" at bounding box center [1190, 544] width 151 height 12
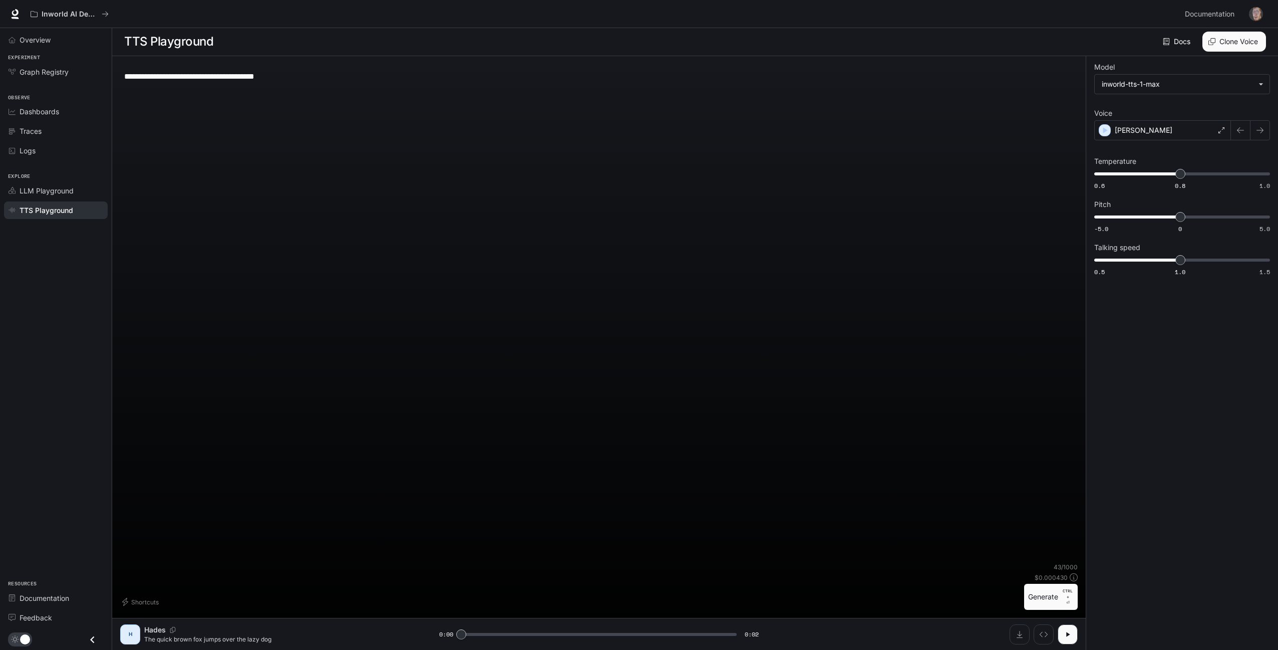
scroll to position [1, 0]
click at [1053, 602] on button "Generate CTRL + ⏎" at bounding box center [1051, 600] width 54 height 26
click at [1166, 130] on div "[PERSON_NAME]" at bounding box center [1162, 130] width 137 height 20
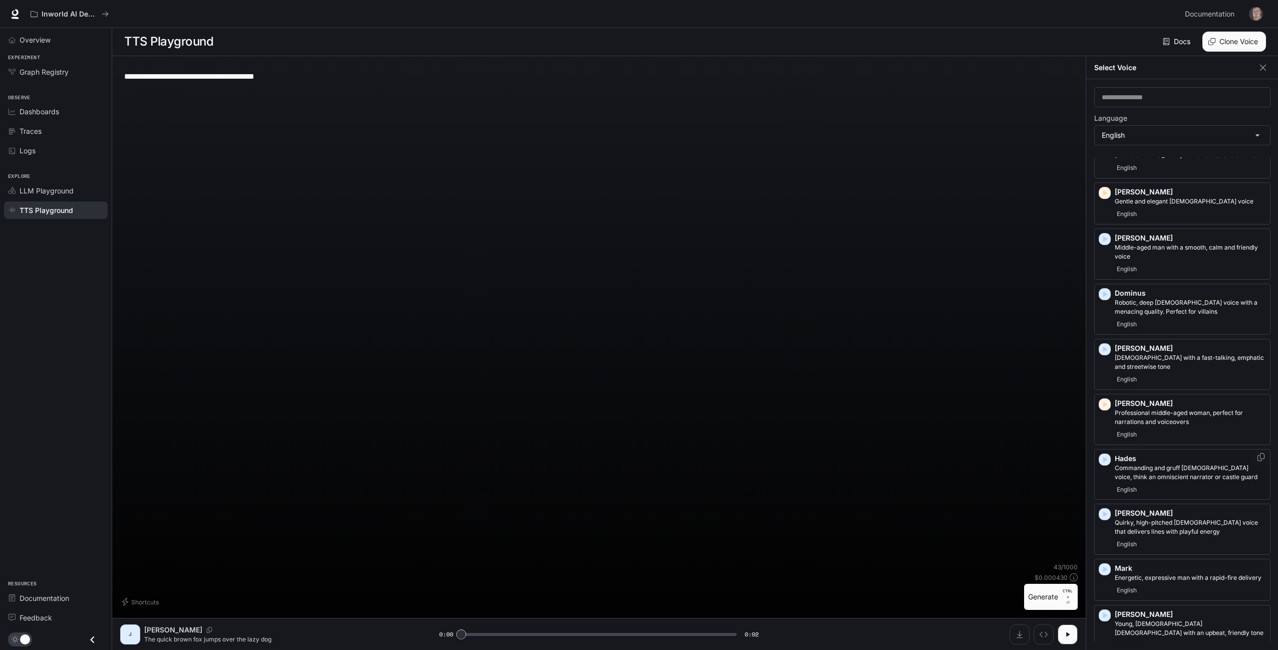
scroll to position [200, 0]
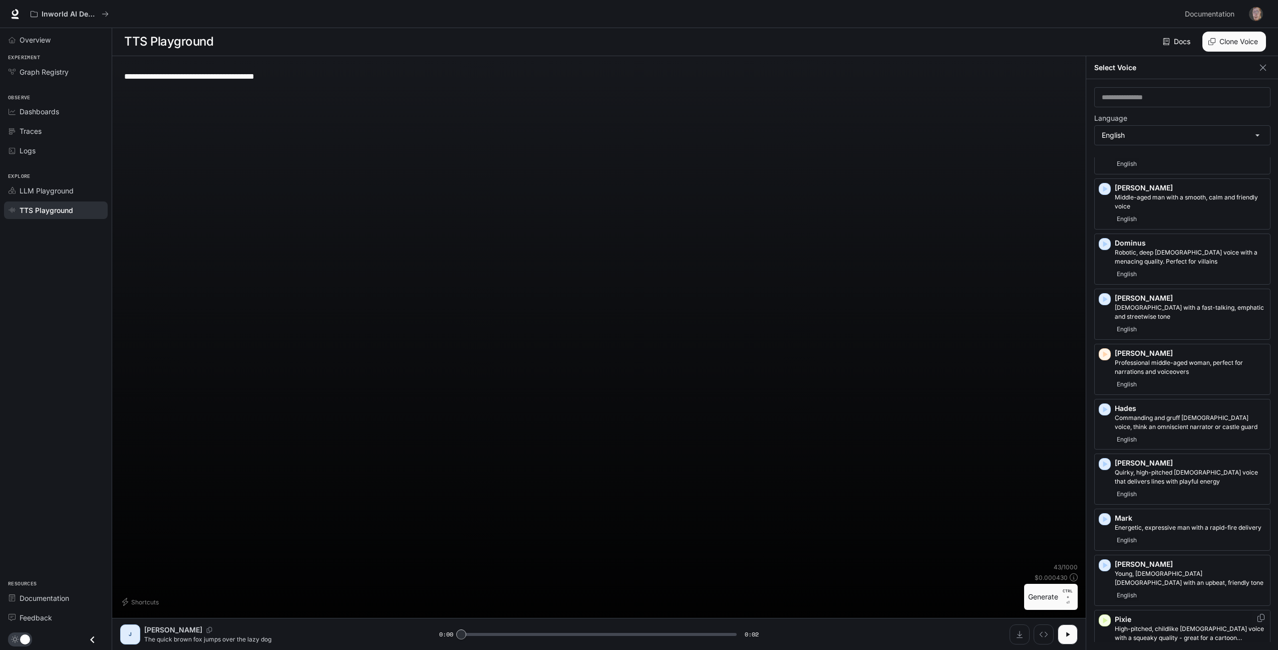
click at [1150, 617] on p "Pixie" at bounding box center [1190, 619] width 151 height 10
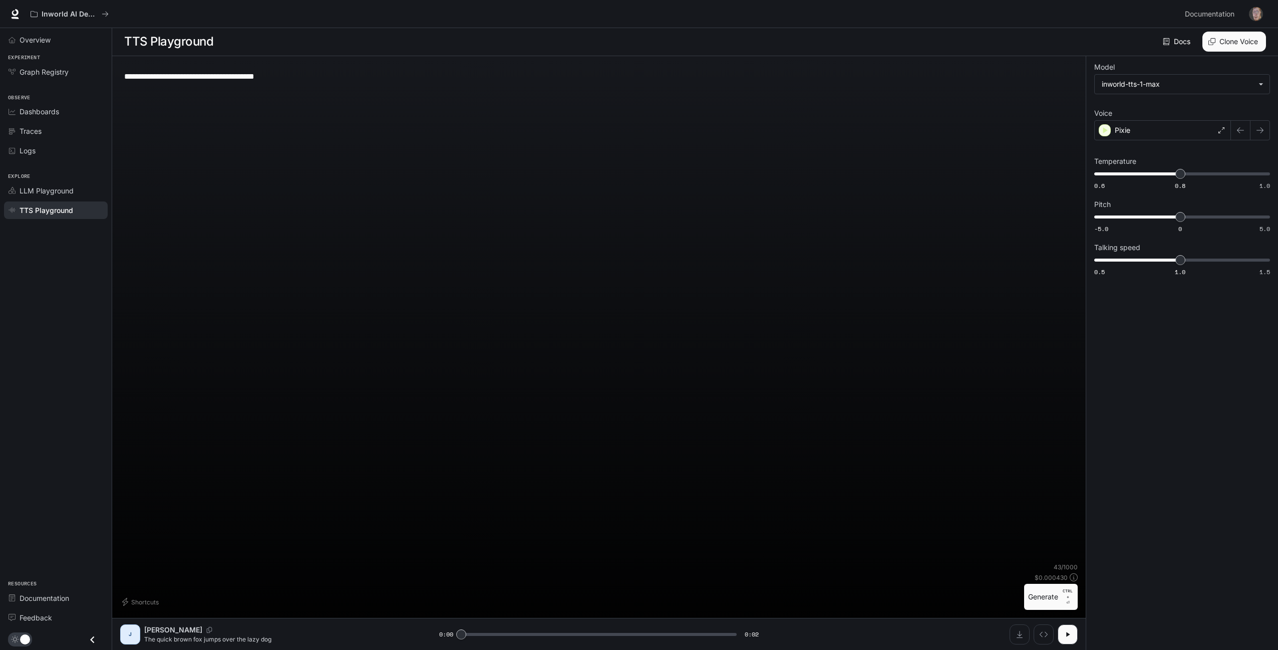
scroll to position [1, 0]
click at [1054, 606] on button "Generate CTRL + ⏎" at bounding box center [1051, 600] width 54 height 26
click at [1058, 643] on button "button" at bounding box center [1068, 638] width 20 height 20
click at [1169, 126] on div "Pixie" at bounding box center [1162, 130] width 137 height 20
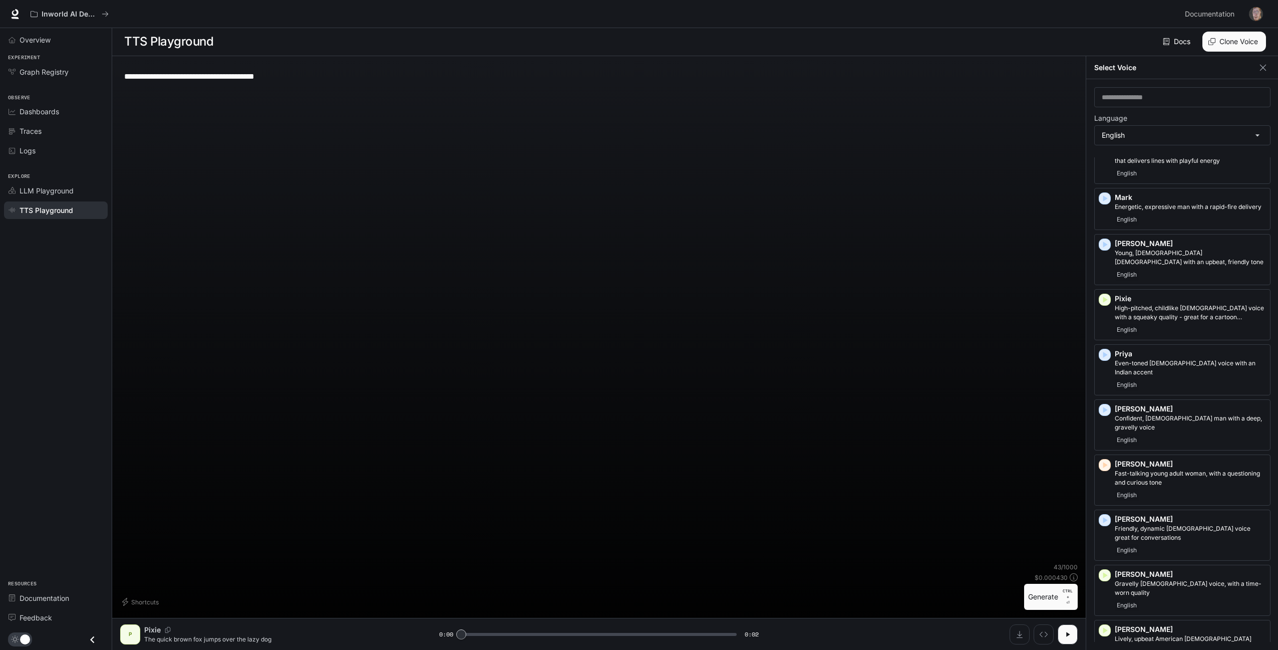
scroll to position [551, 0]
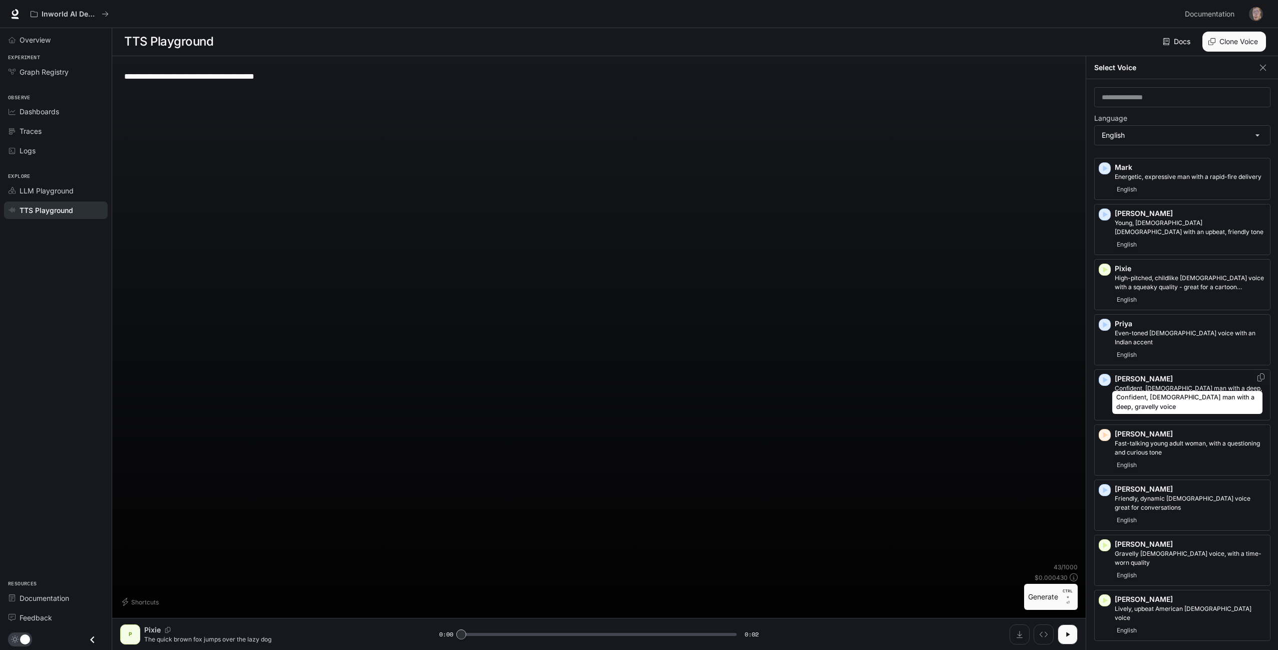
click at [1160, 384] on p "Confident, [DEMOGRAPHIC_DATA] man with a deep, gravelly voice" at bounding box center [1190, 393] width 151 height 18
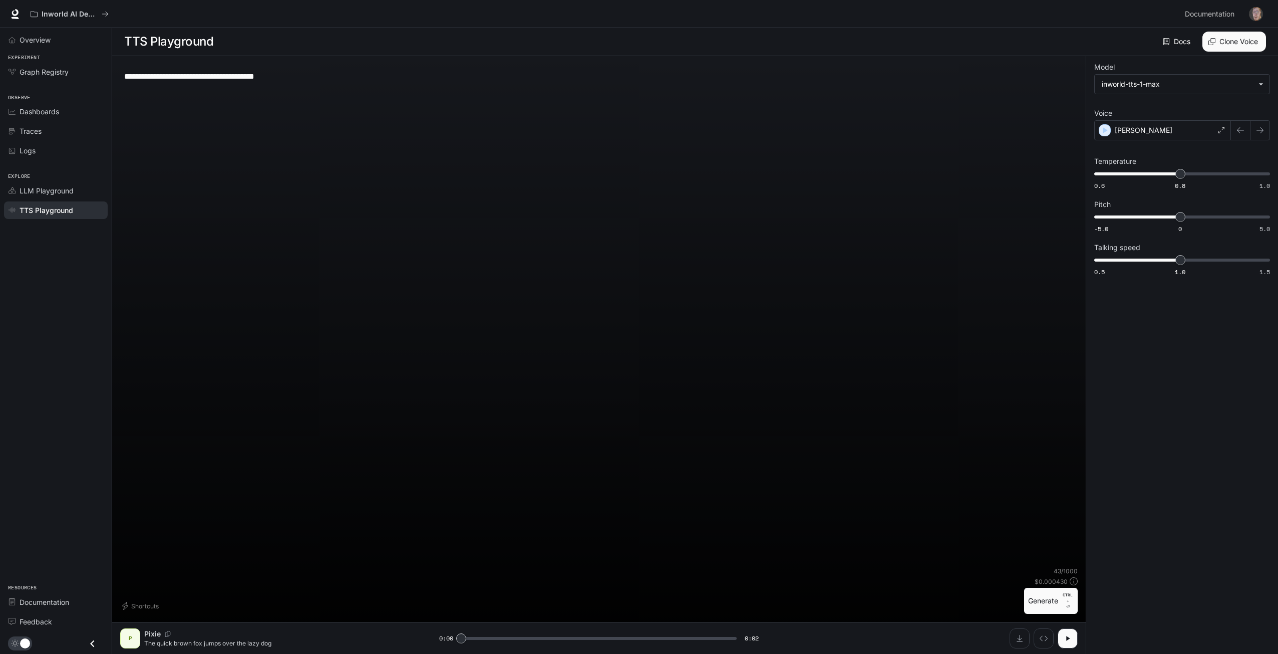
click at [1058, 590] on button "Generate CTRL + ⏎" at bounding box center [1051, 600] width 54 height 26
click at [1018, 632] on button "Download audio" at bounding box center [1020, 638] width 20 height 20
drag, startPoint x: 1248, startPoint y: 348, endPoint x: 1241, endPoint y: 193, distance: 155.4
click at [1248, 345] on div "**********" at bounding box center [1182, 354] width 192 height 597
click at [1234, 92] on body "**********" at bounding box center [641, 326] width 1282 height 654
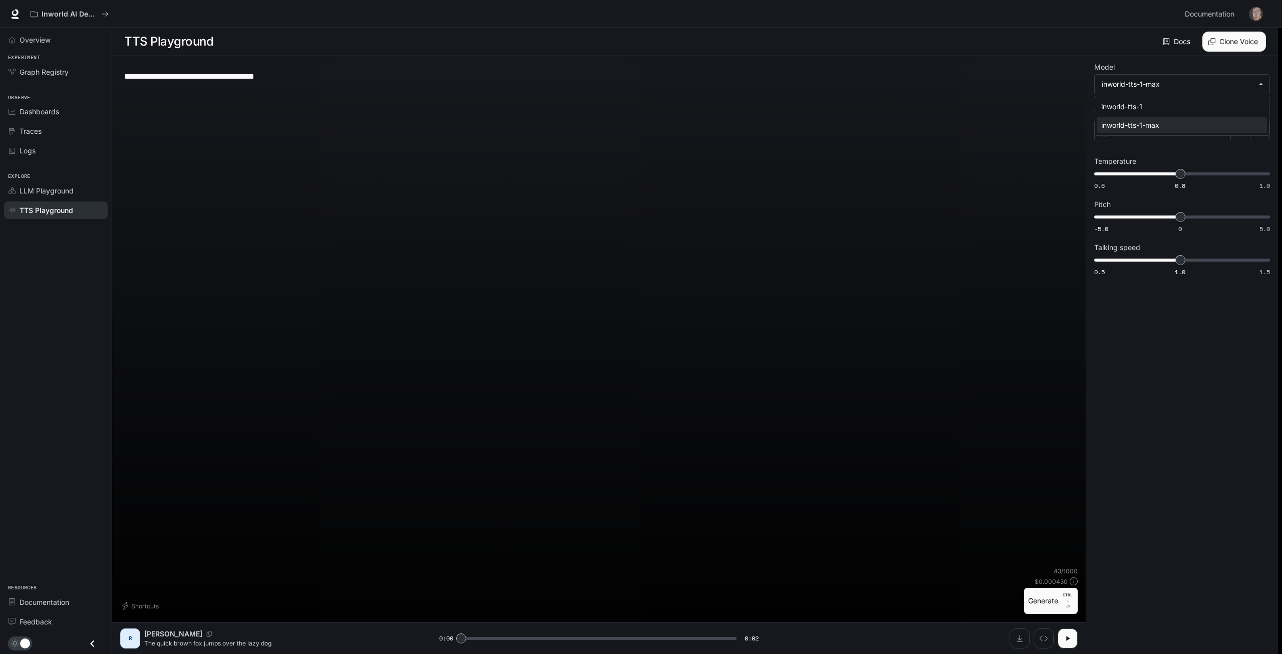
click at [1199, 91] on div at bounding box center [641, 327] width 1282 height 654
click at [1191, 120] on label "Voice" at bounding box center [1182, 115] width 176 height 10
click at [1186, 126] on div "[PERSON_NAME]" at bounding box center [1162, 130] width 137 height 20
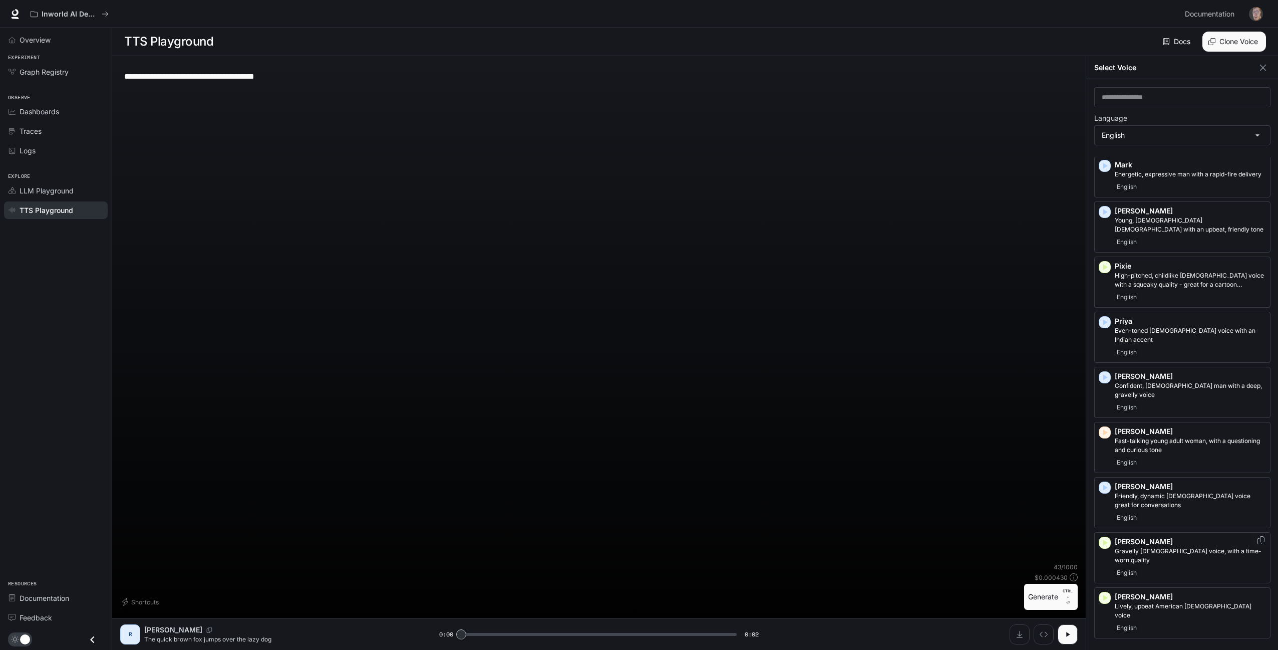
scroll to position [555, 0]
click at [1162, 544] on p "Gravelly [DEMOGRAPHIC_DATA] voice, with a time-worn quality" at bounding box center [1190, 553] width 151 height 18
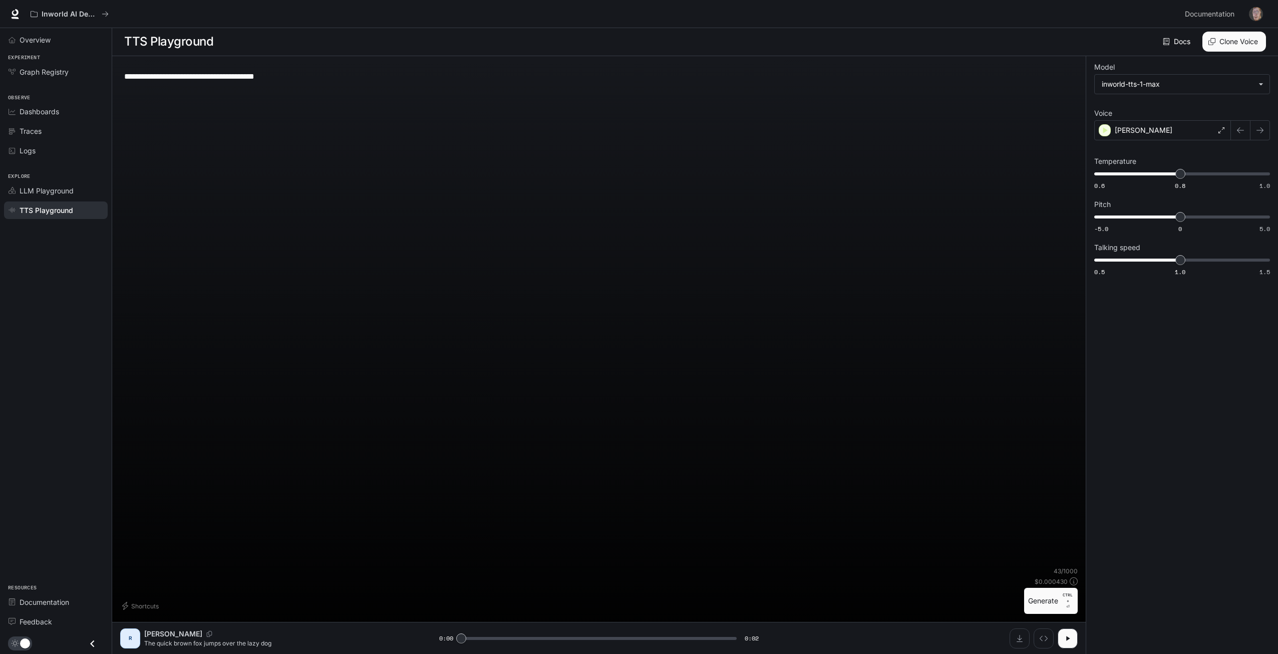
click at [1052, 609] on button "Generate CTRL + ⏎" at bounding box center [1051, 600] width 54 height 26
click at [1160, 126] on div "[PERSON_NAME]" at bounding box center [1162, 130] width 137 height 20
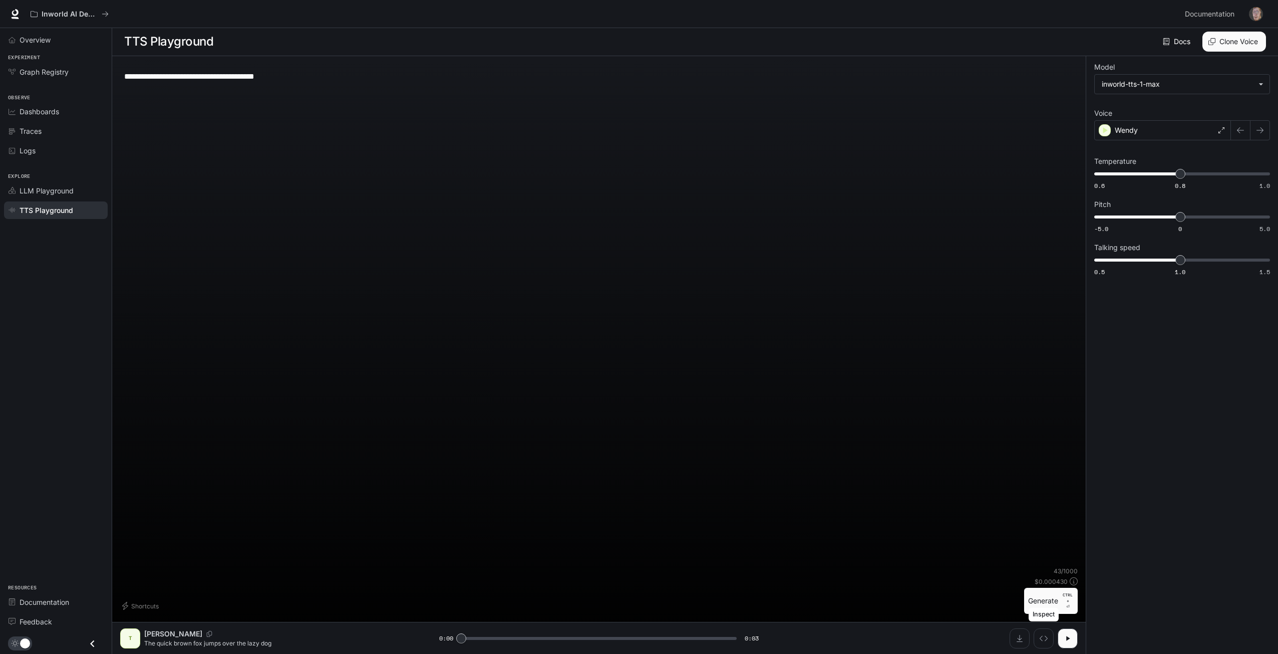
click at [1040, 608] on div "Inspect" at bounding box center [1044, 615] width 30 height 14
click at [1040, 599] on button "Generate CTRL + ⏎" at bounding box center [1051, 600] width 54 height 26
type input "*"
click at [1021, 636] on icon "Download audio" at bounding box center [1020, 638] width 8 height 8
click at [1136, 321] on div "**********" at bounding box center [1182, 354] width 192 height 597
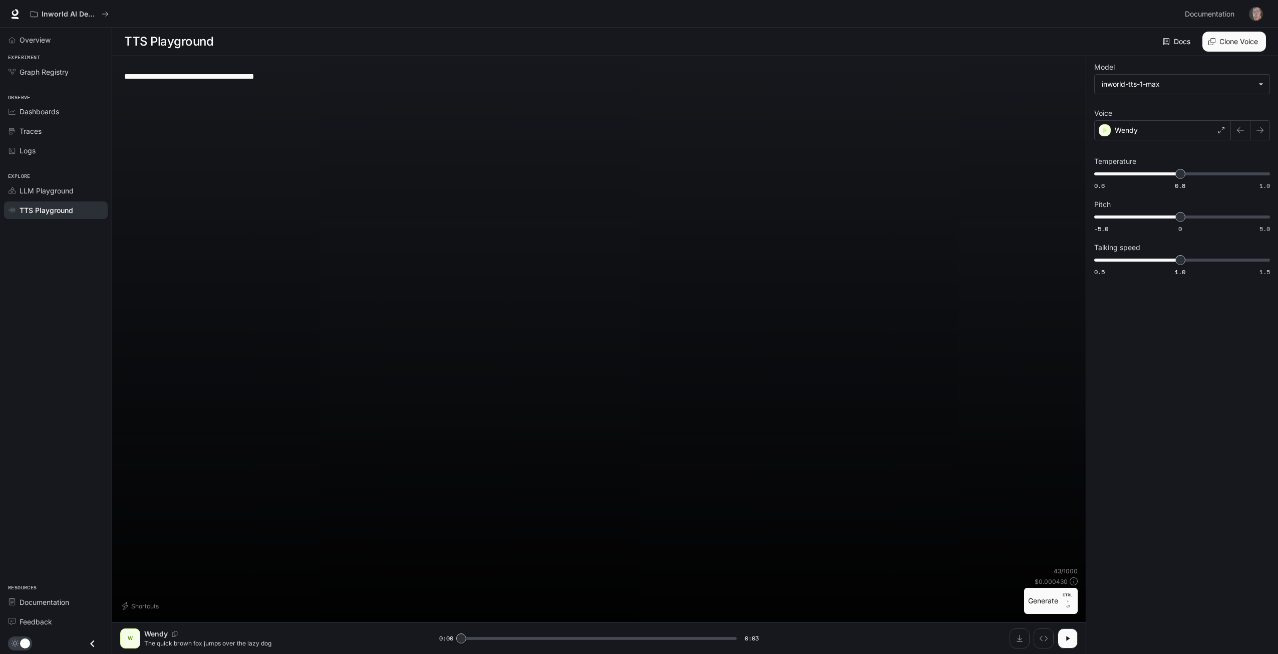
click at [1163, 44] on icon at bounding box center [1166, 41] width 7 height 7
